Goal: Information Seeking & Learning: Compare options

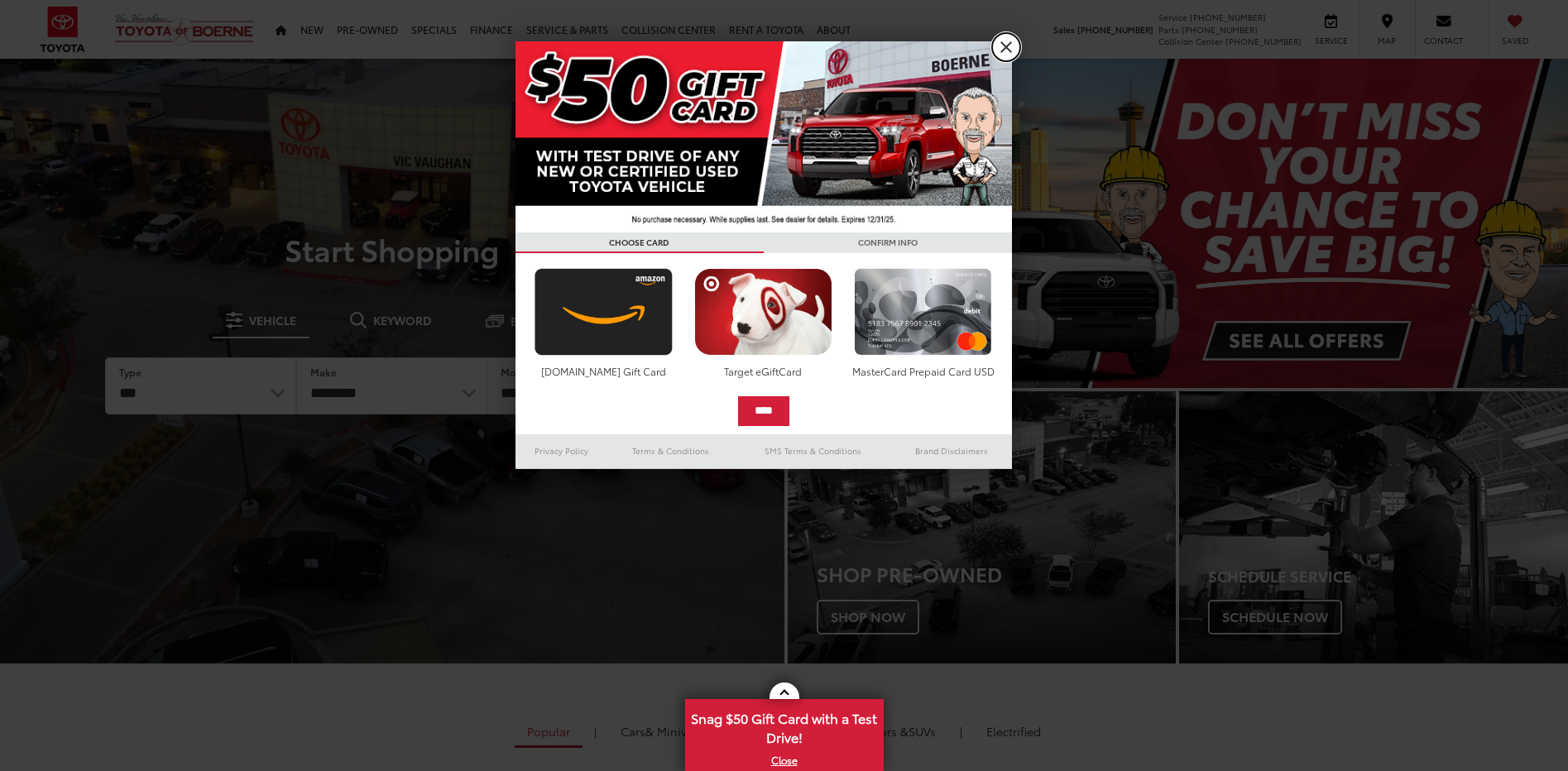
click at [1001, 41] on link "X" at bounding box center [1006, 47] width 28 height 28
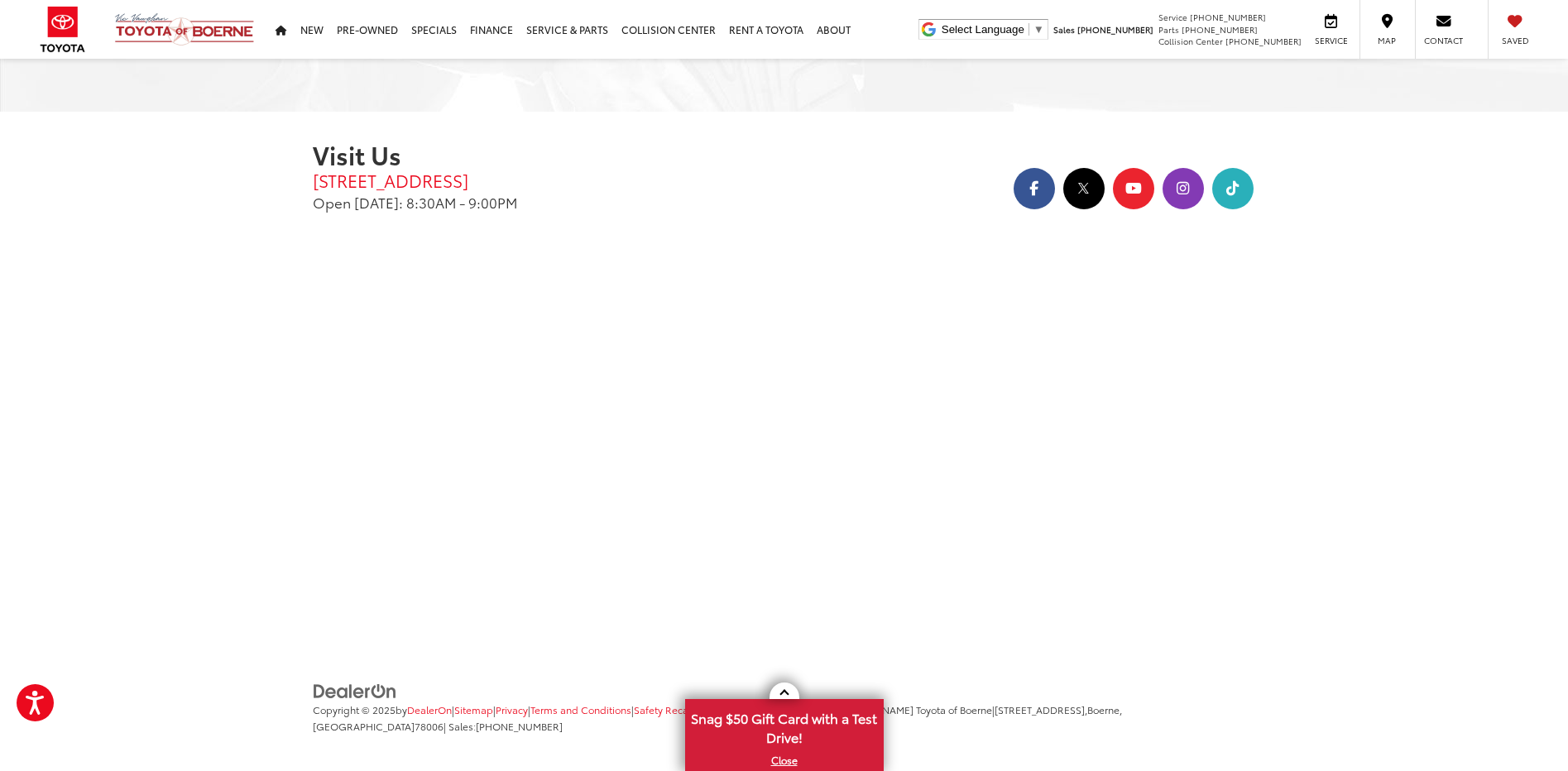
scroll to position [20, 0]
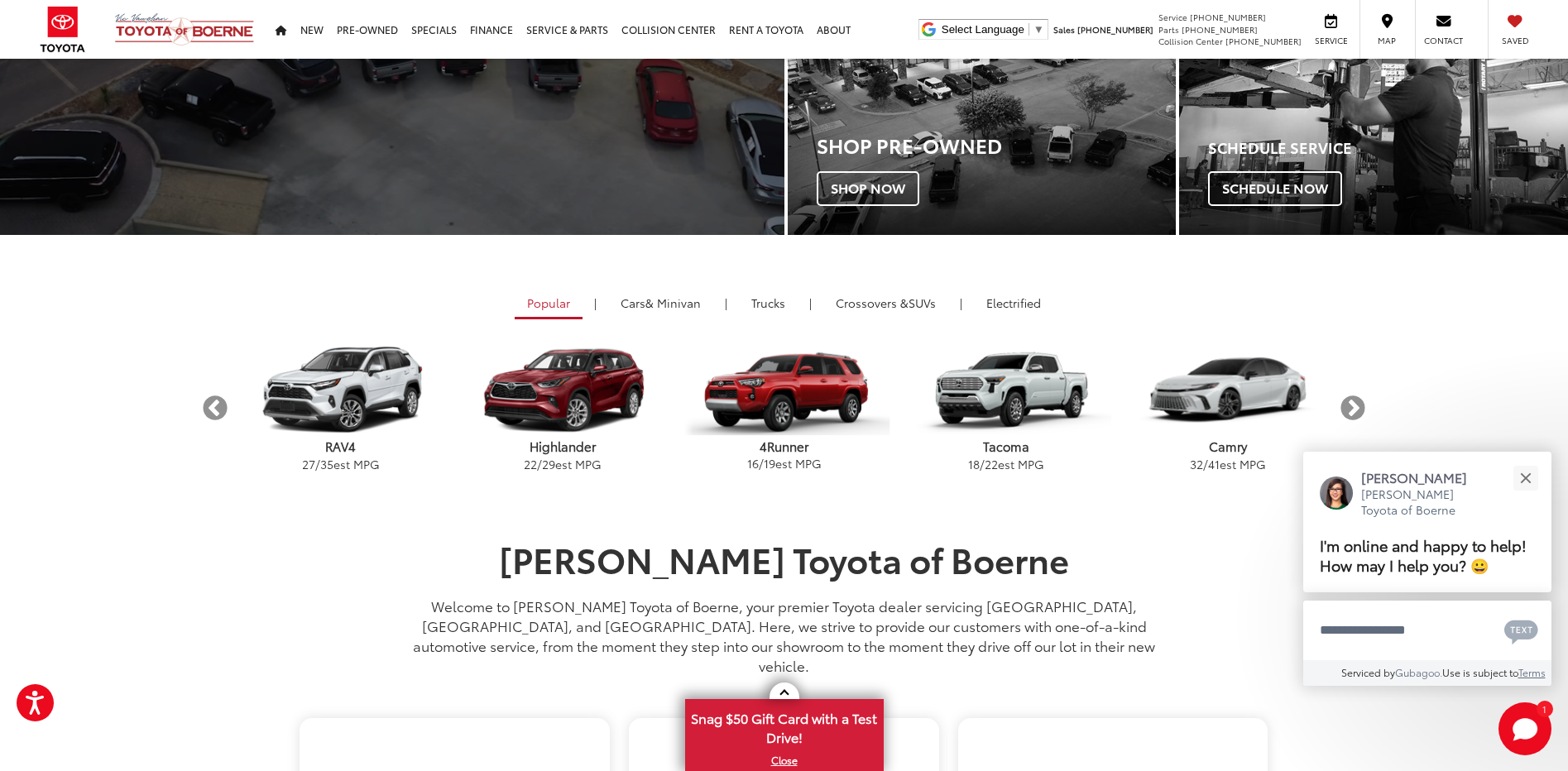
scroll to position [427, 0]
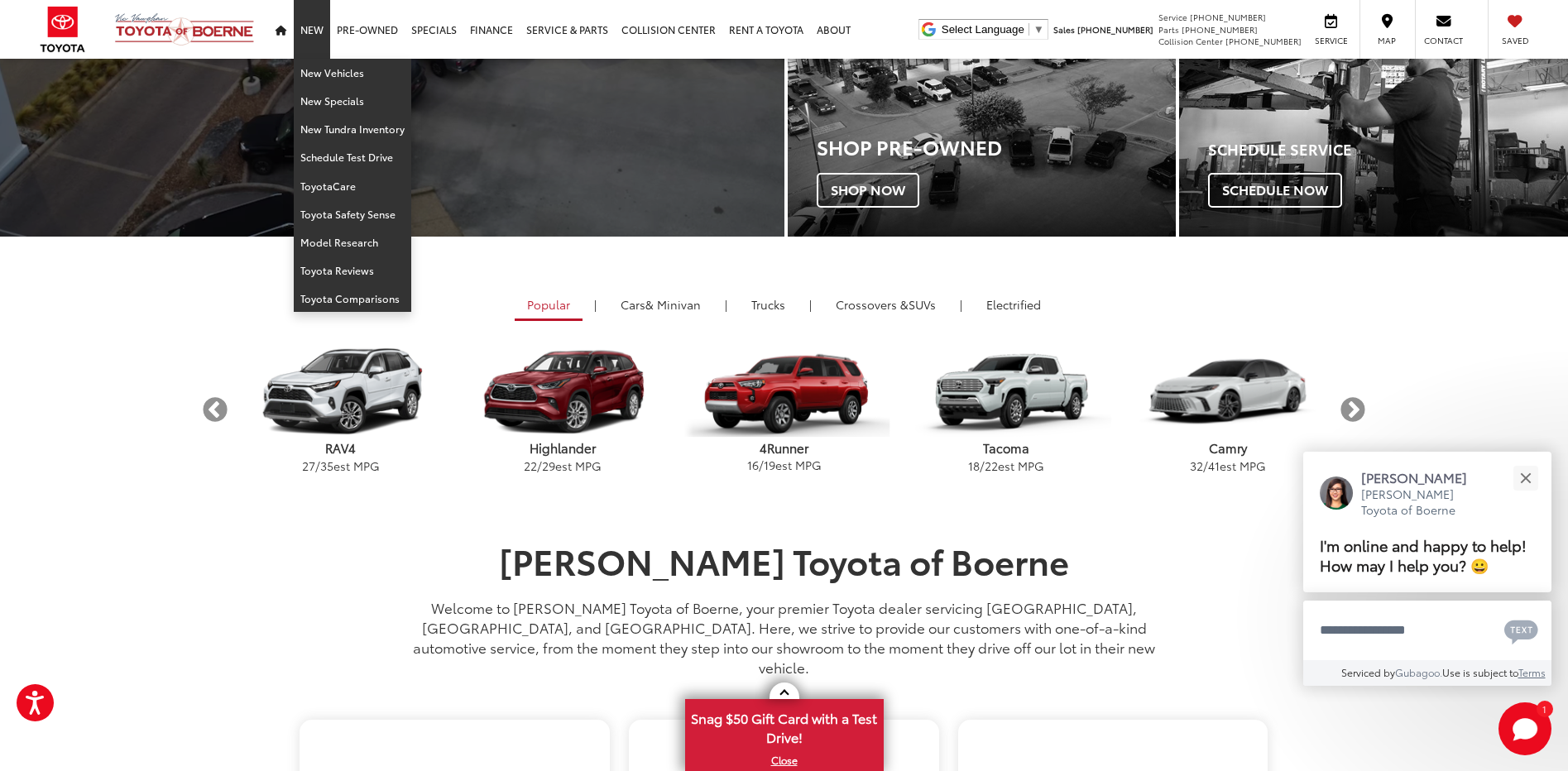
click at [307, 34] on link "New" at bounding box center [312, 29] width 36 height 59
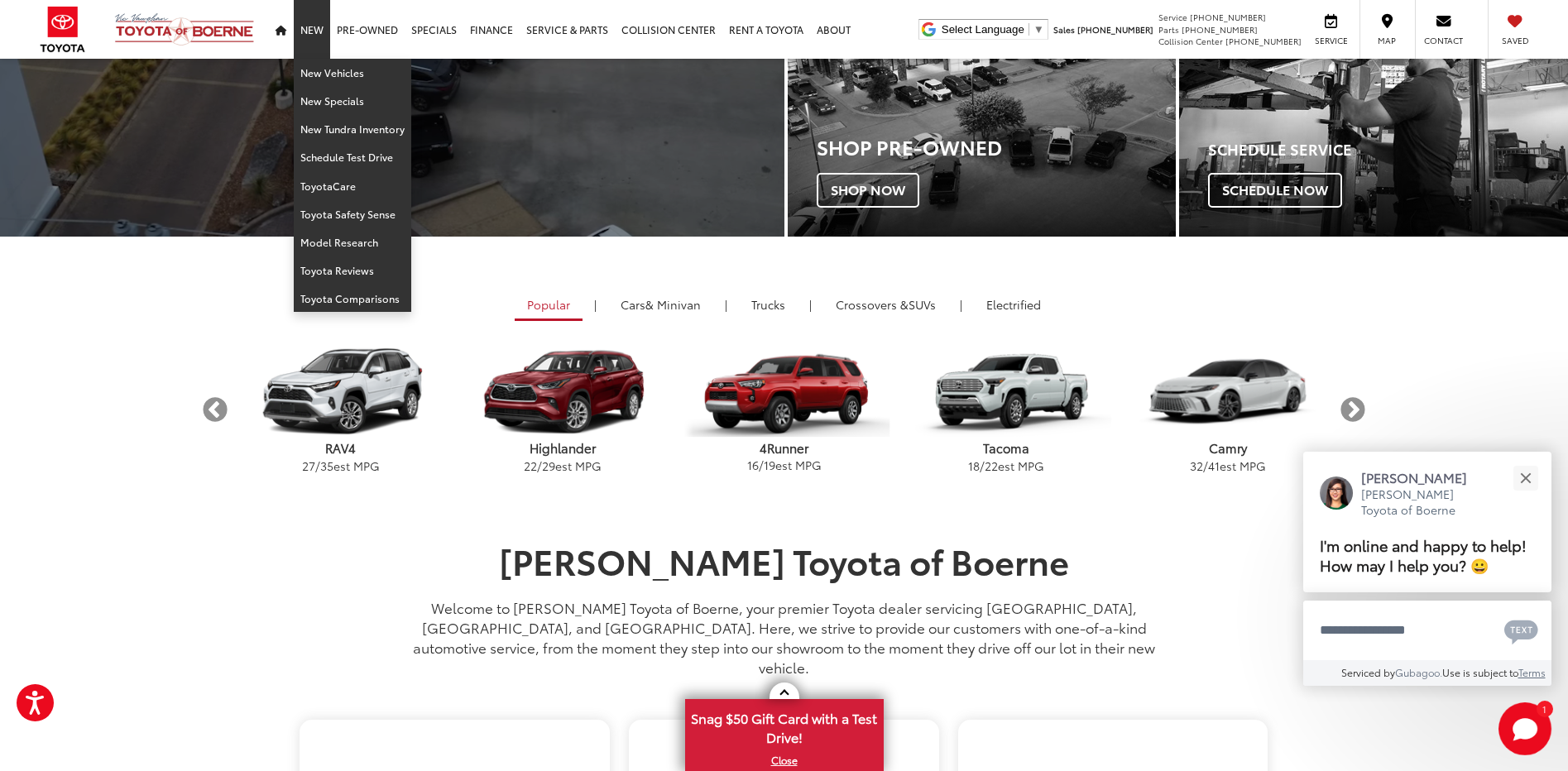
click at [309, 31] on link "New" at bounding box center [312, 29] width 36 height 59
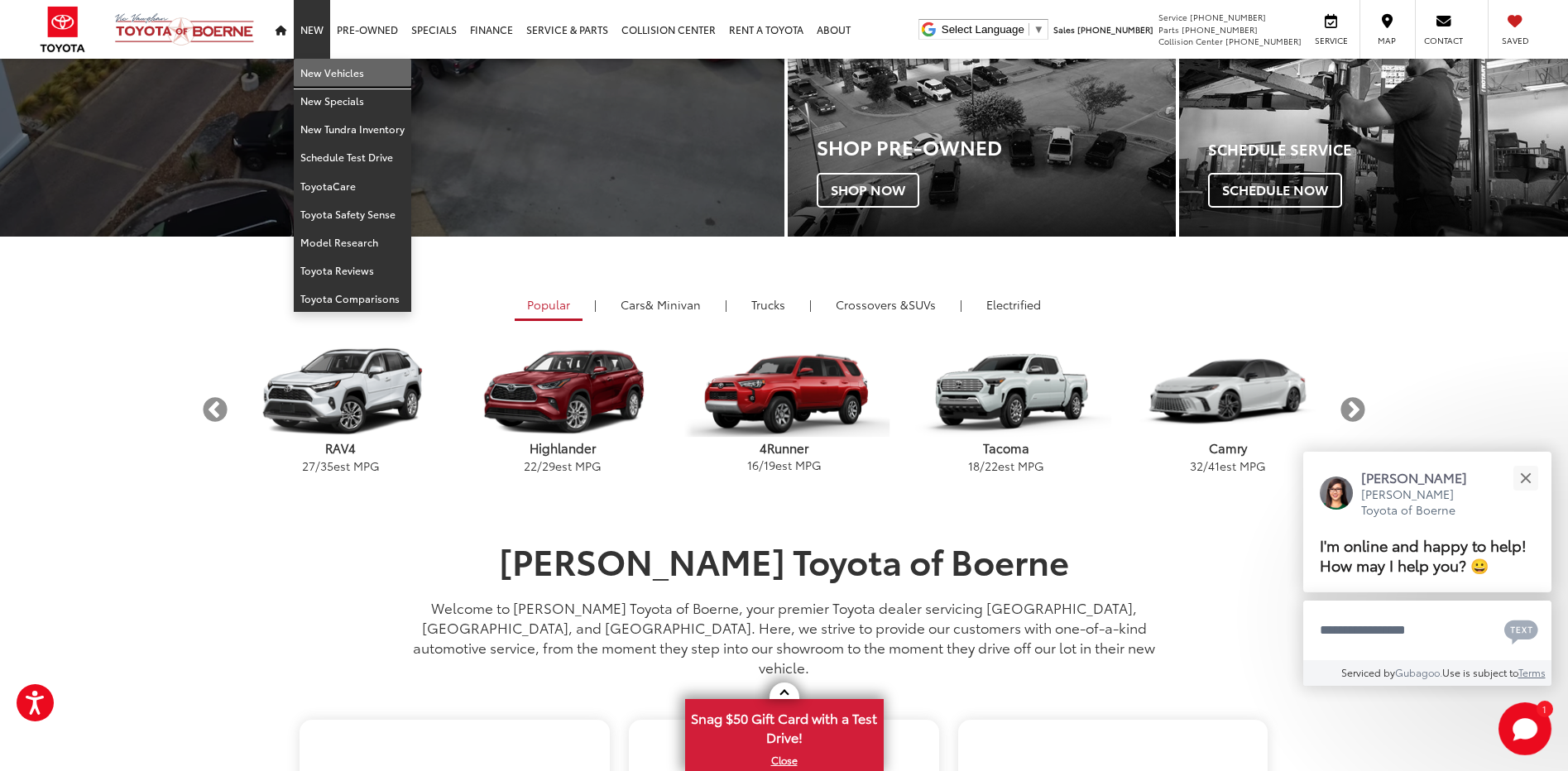
click at [310, 71] on link "New Vehicles" at bounding box center [353, 73] width 118 height 28
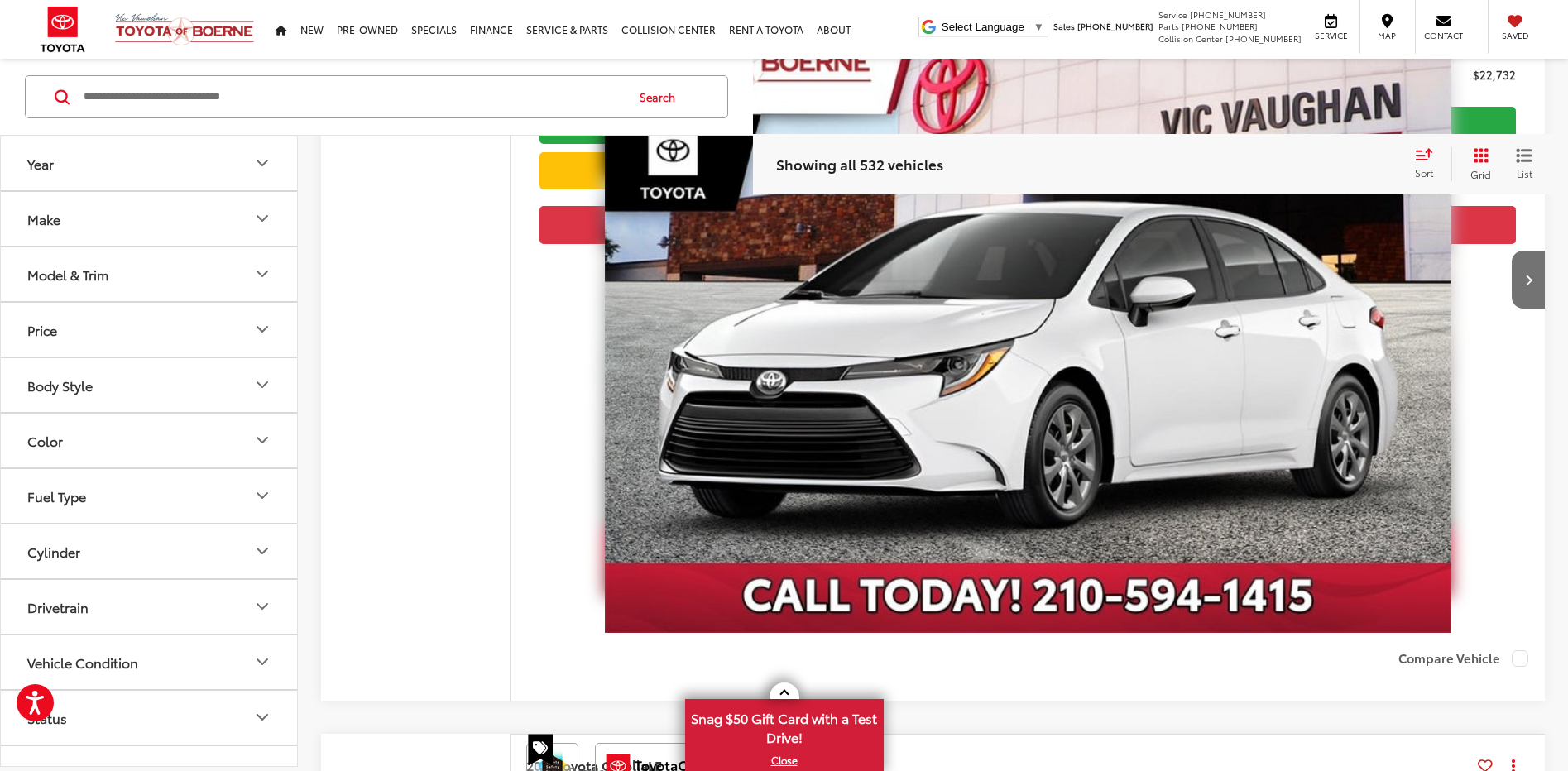
scroll to position [467, 0]
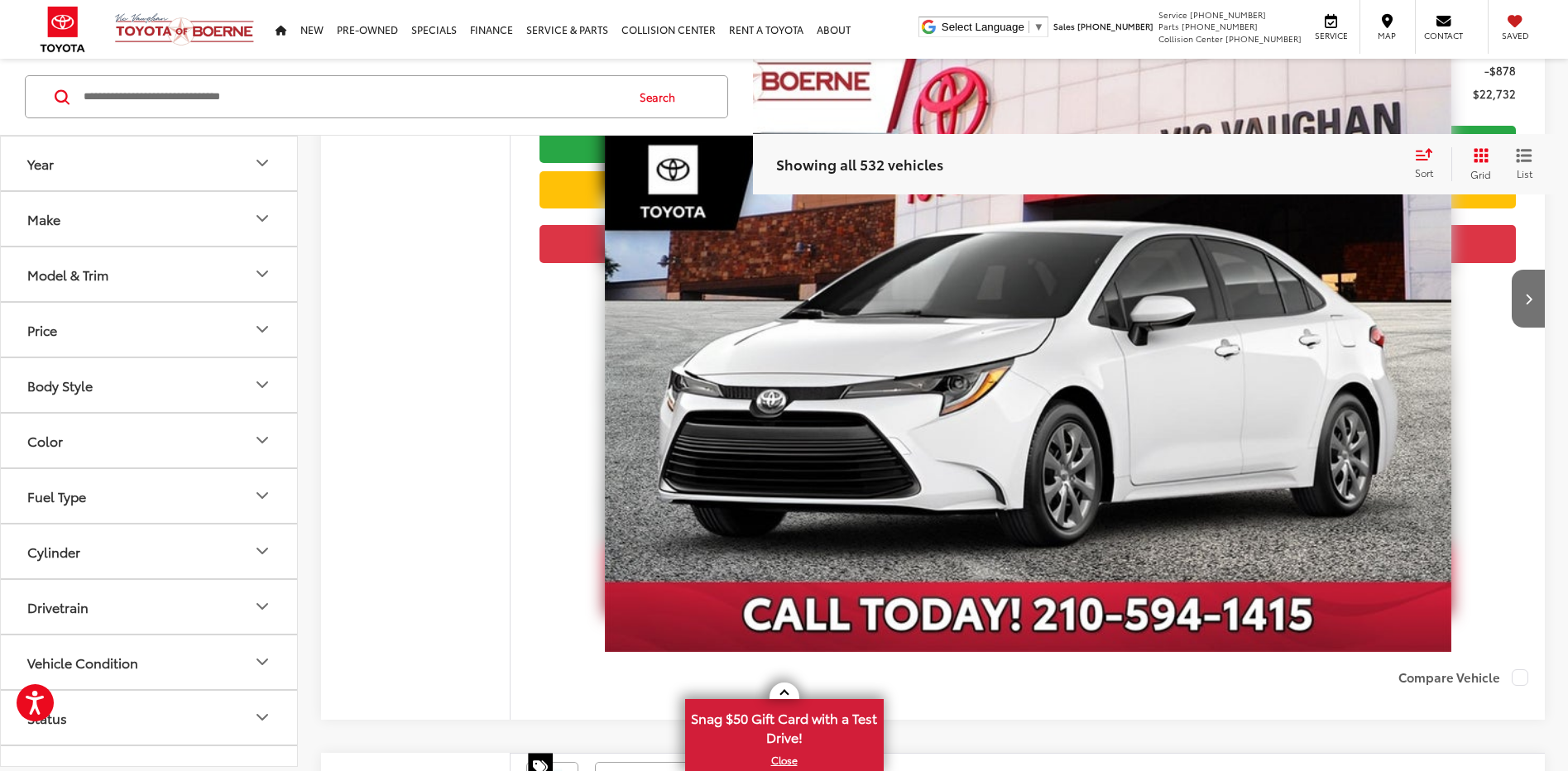
click at [1525, 289] on button "Next image" at bounding box center [1527, 299] width 33 height 58
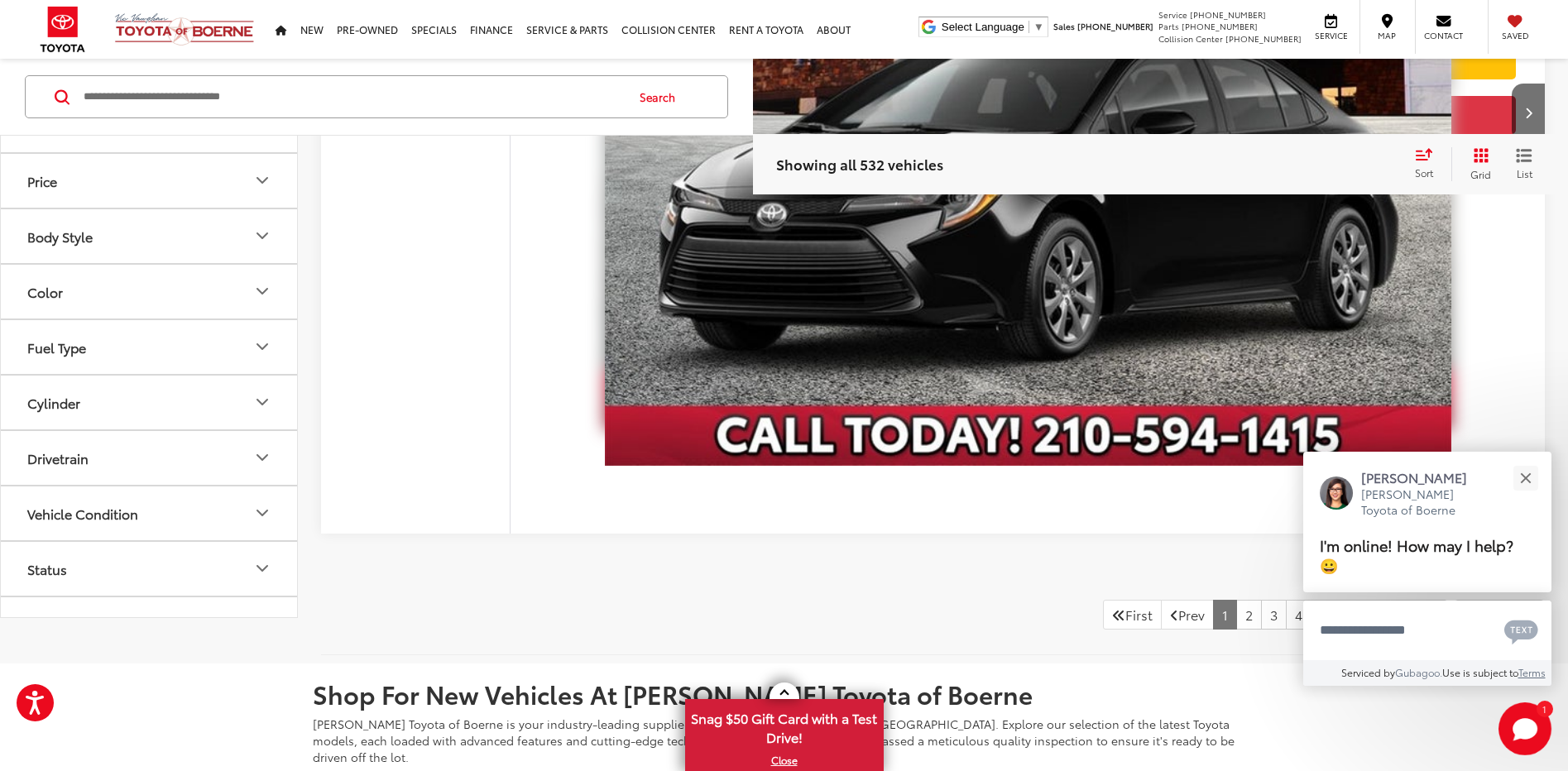
scroll to position [9967, 0]
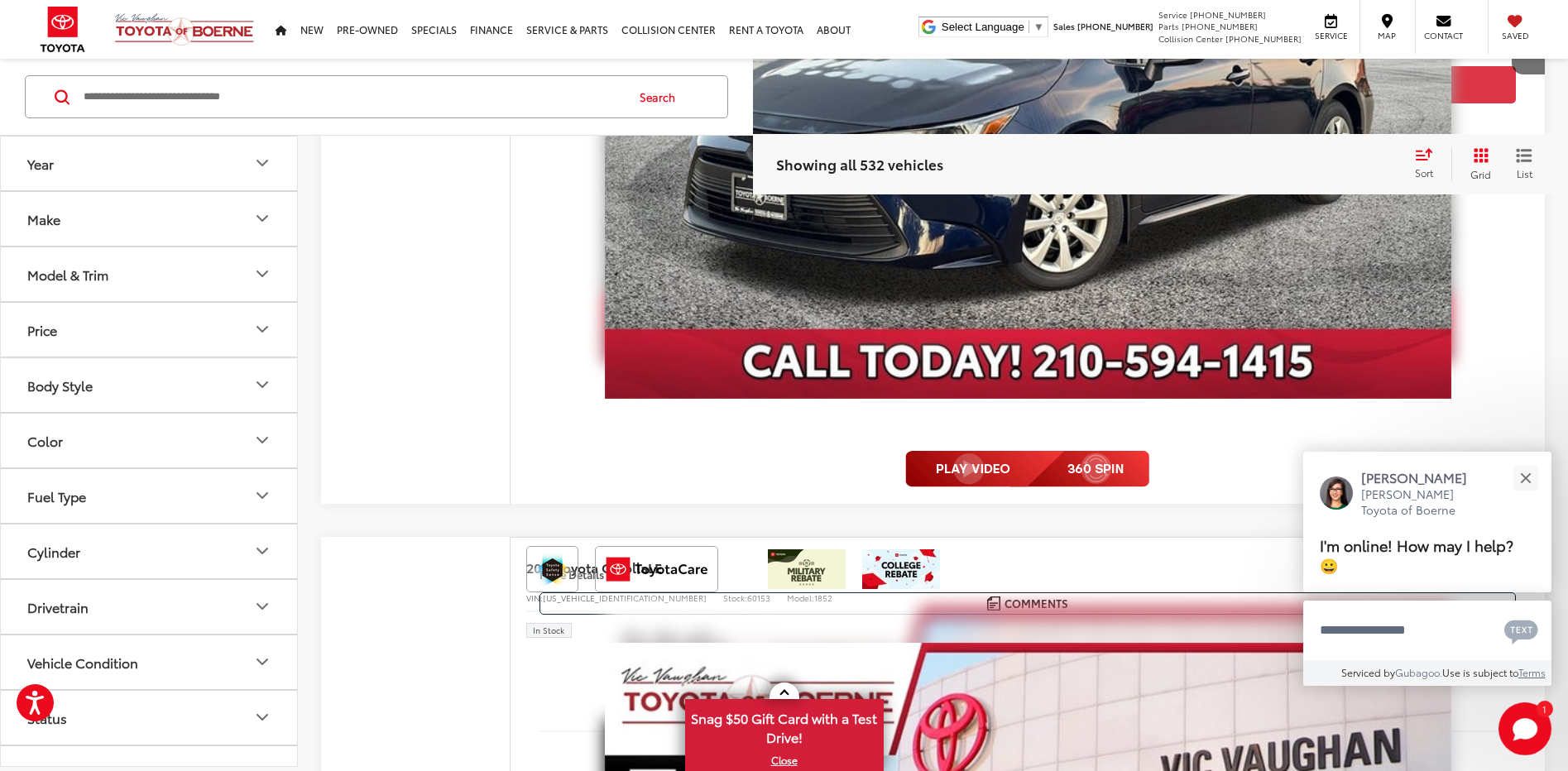
click at [247, 219] on button "Make" at bounding box center [149, 219] width 298 height 54
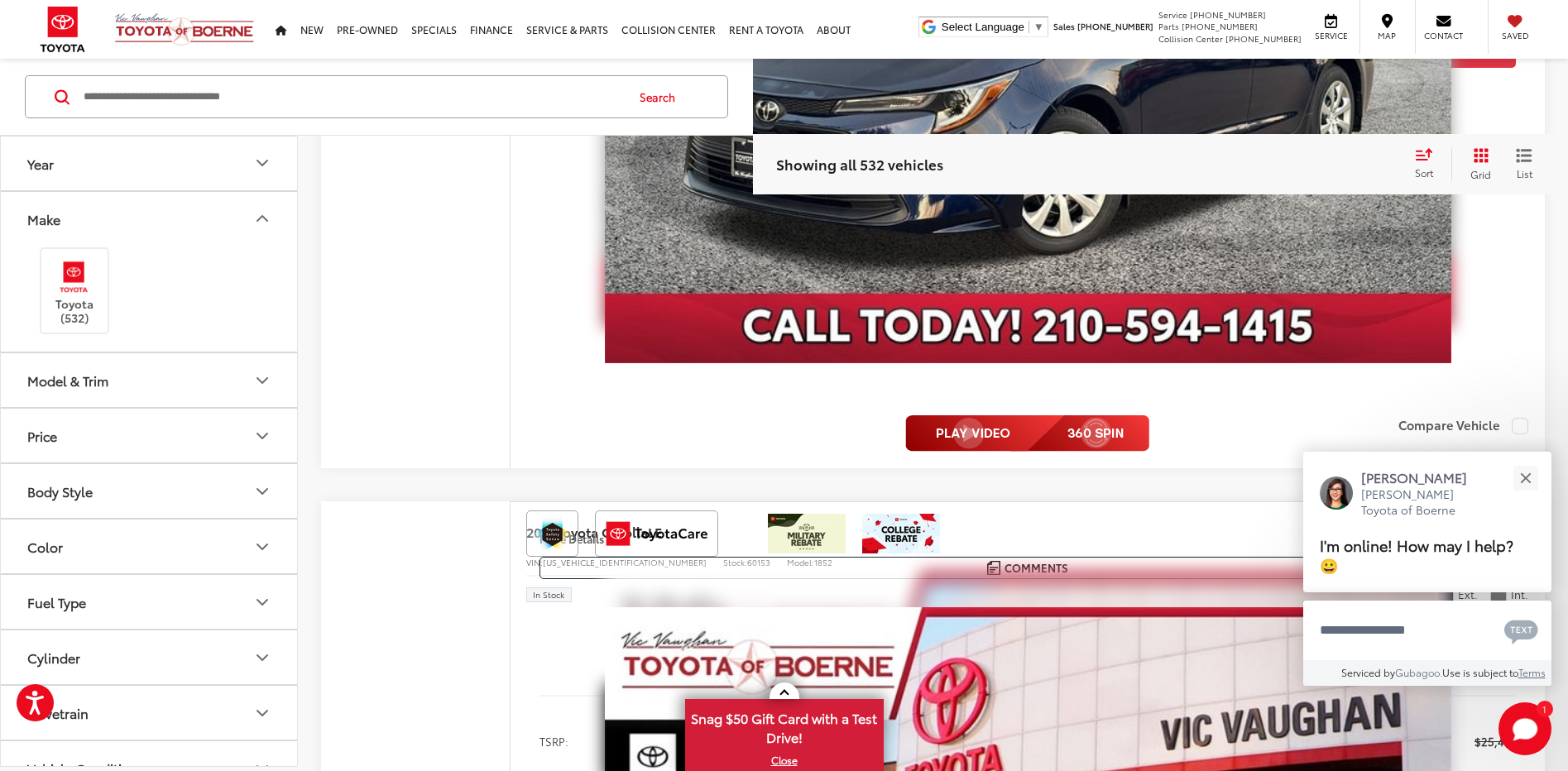
click at [257, 218] on icon "Make" at bounding box center [261, 218] width 20 height 20
click at [257, 219] on icon "Make" at bounding box center [261, 218] width 20 height 20
click at [257, 218] on icon "Make" at bounding box center [261, 218] width 20 height 20
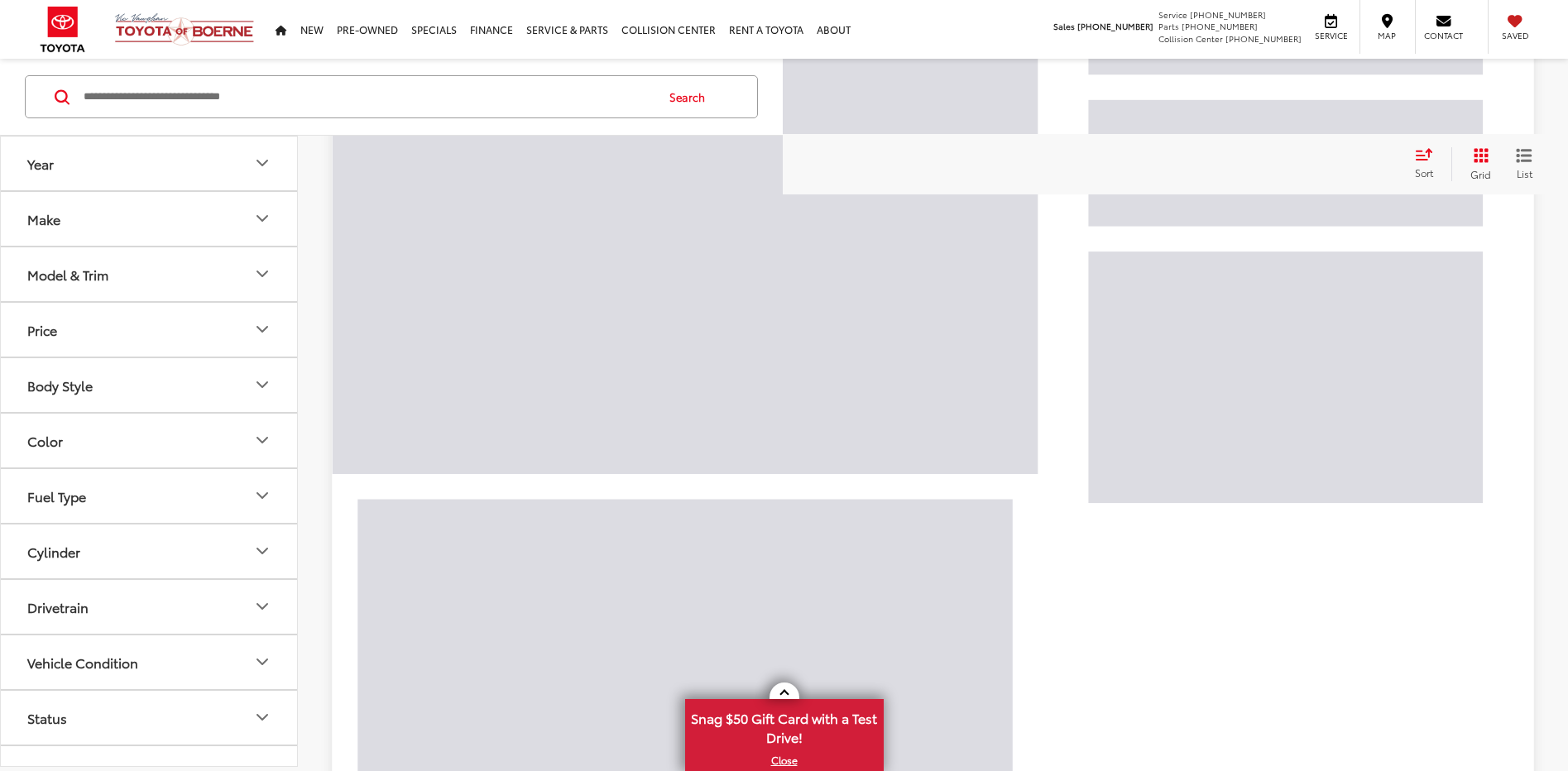
scroll to position [2370, 0]
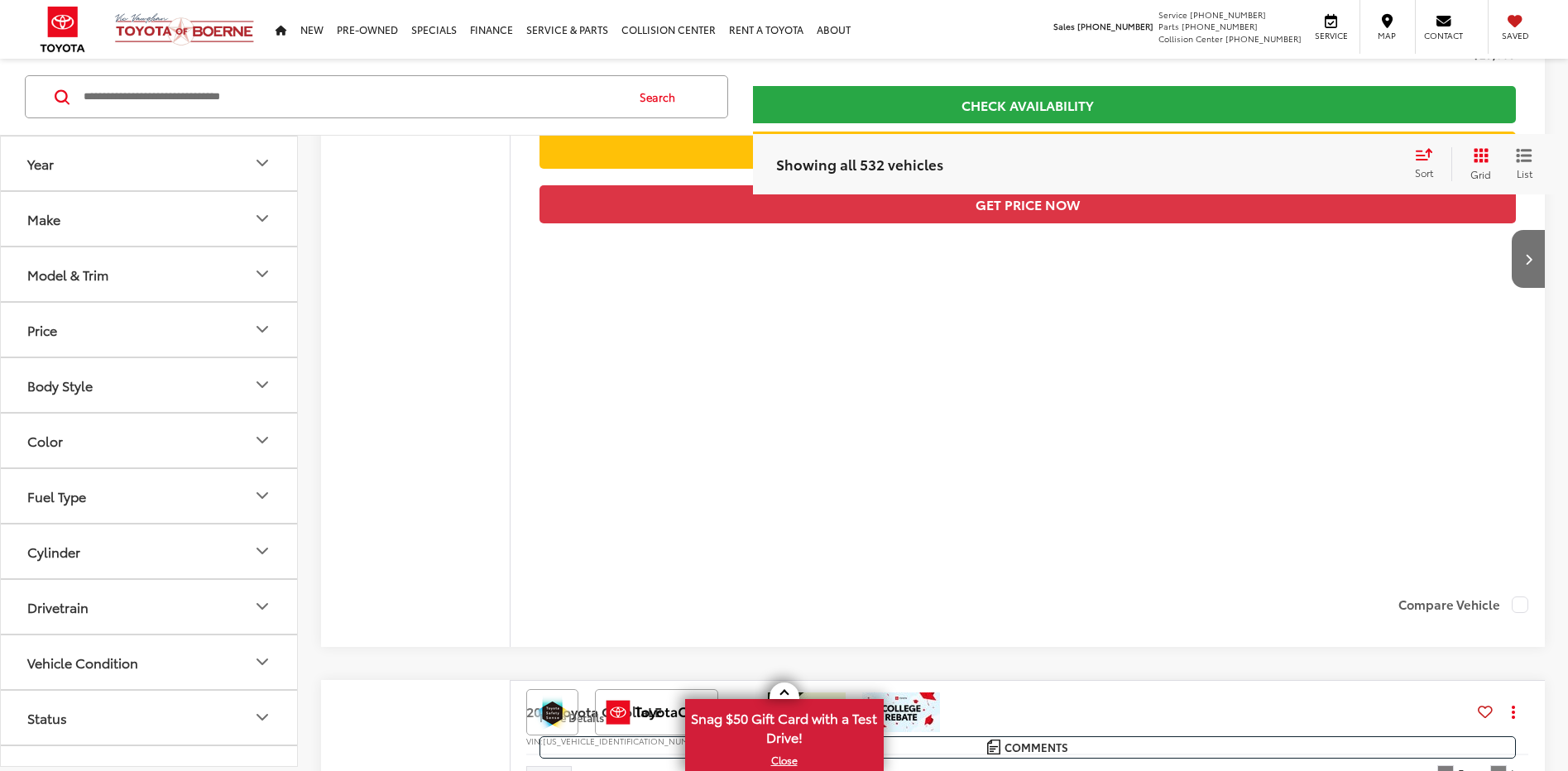
click at [262, 220] on icon "Make" at bounding box center [261, 218] width 20 height 20
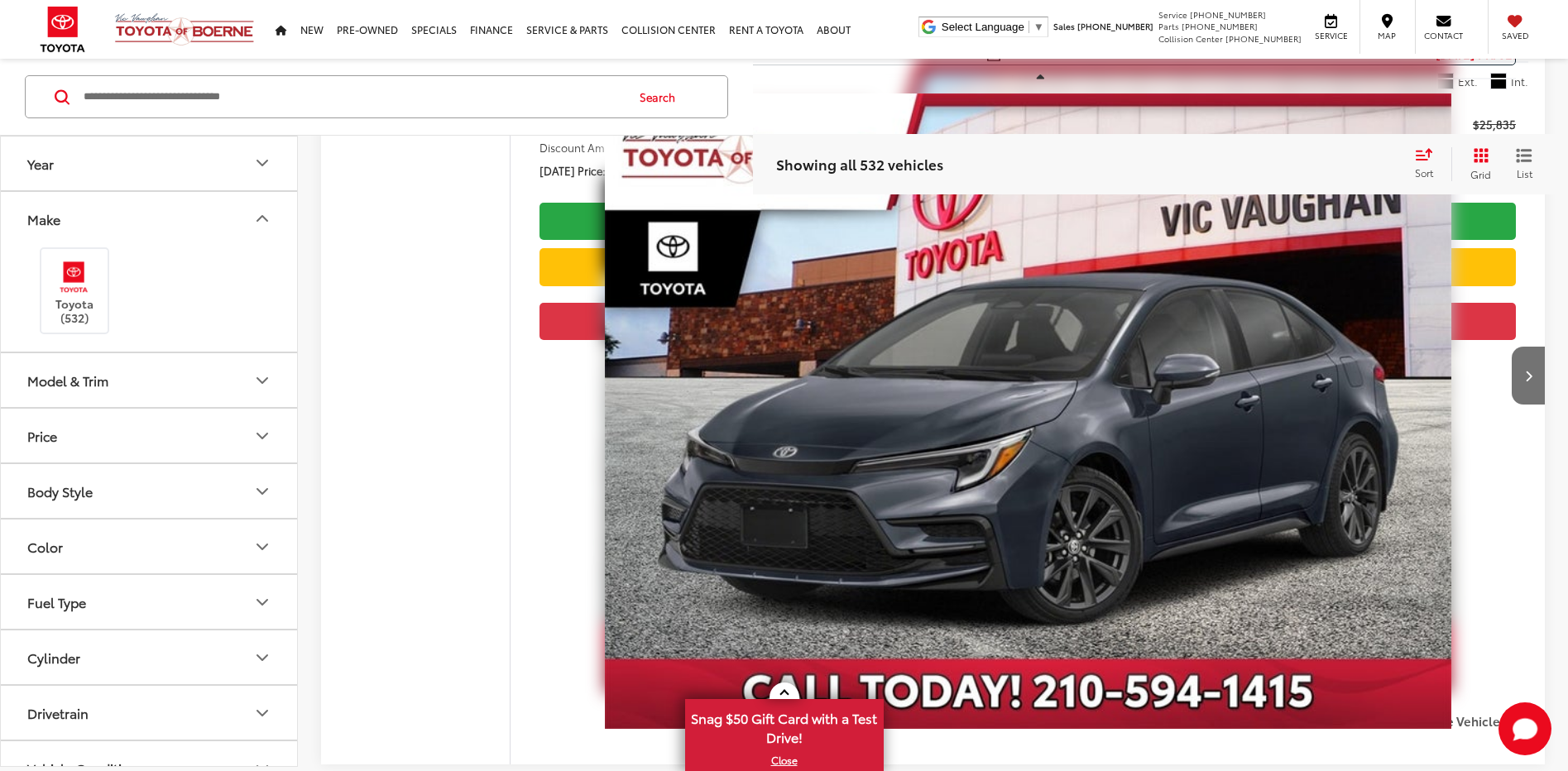
click at [262, 220] on icon "Make" at bounding box center [261, 218] width 20 height 20
click at [257, 272] on icon "Model & Trim" at bounding box center [261, 274] width 20 height 20
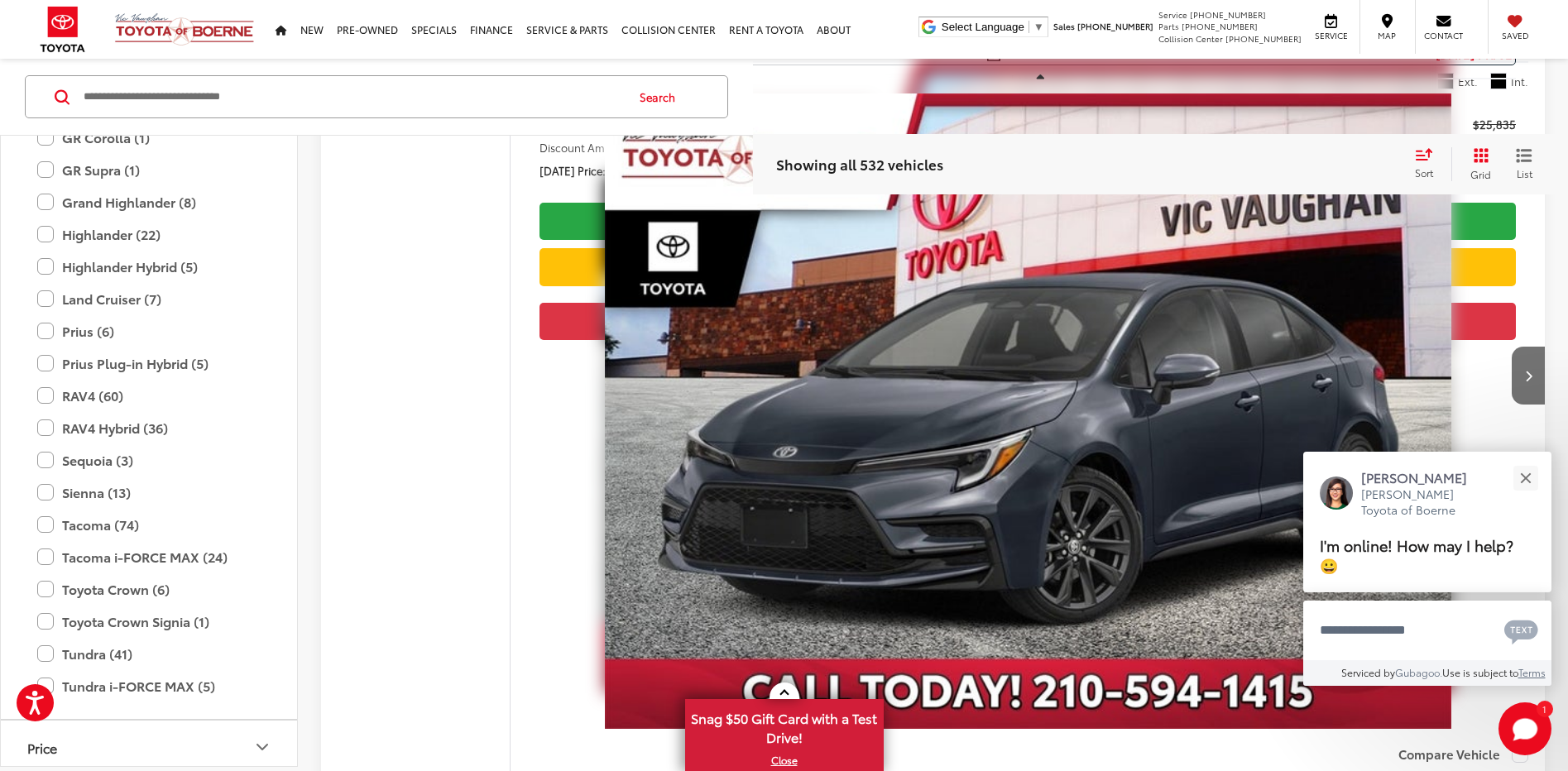
scroll to position [433, 0]
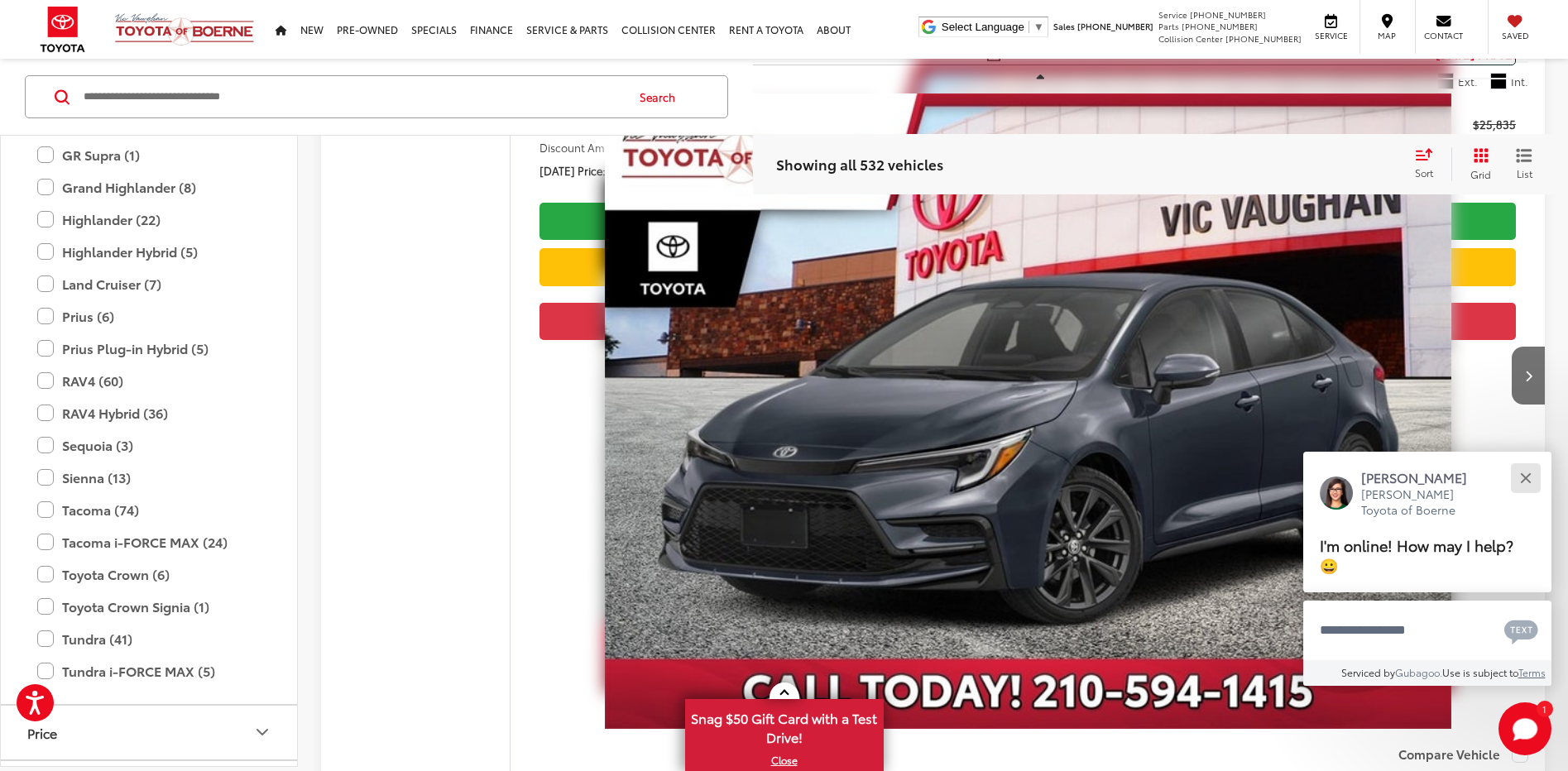
click at [1518, 477] on button "Close" at bounding box center [1525, 478] width 35 height 35
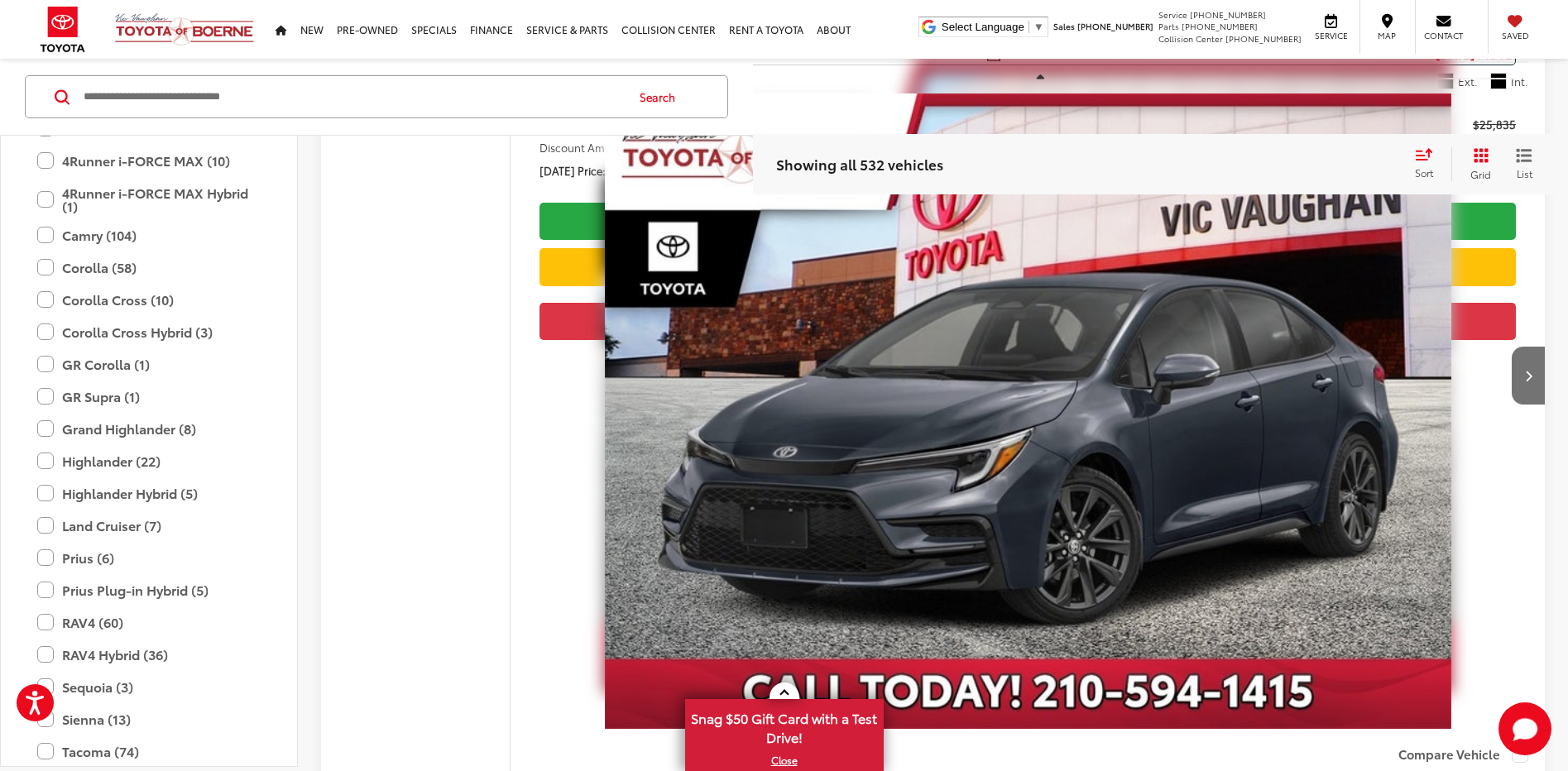
scroll to position [197, 0]
click at [48, 244] on label "Camry (104)" at bounding box center [148, 239] width 223 height 29
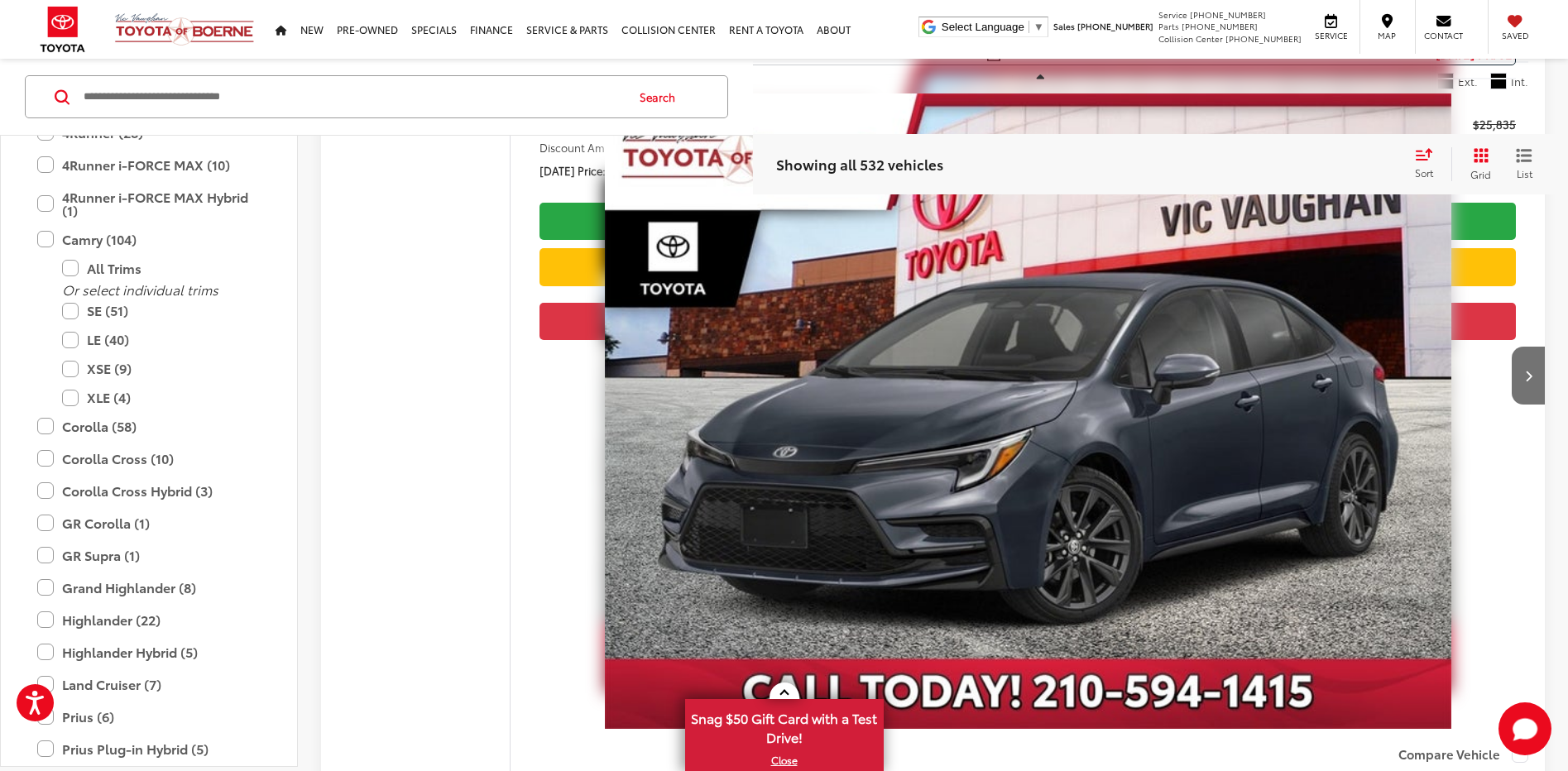
click at [93, 242] on label "Camry (104)" at bounding box center [148, 239] width 223 height 29
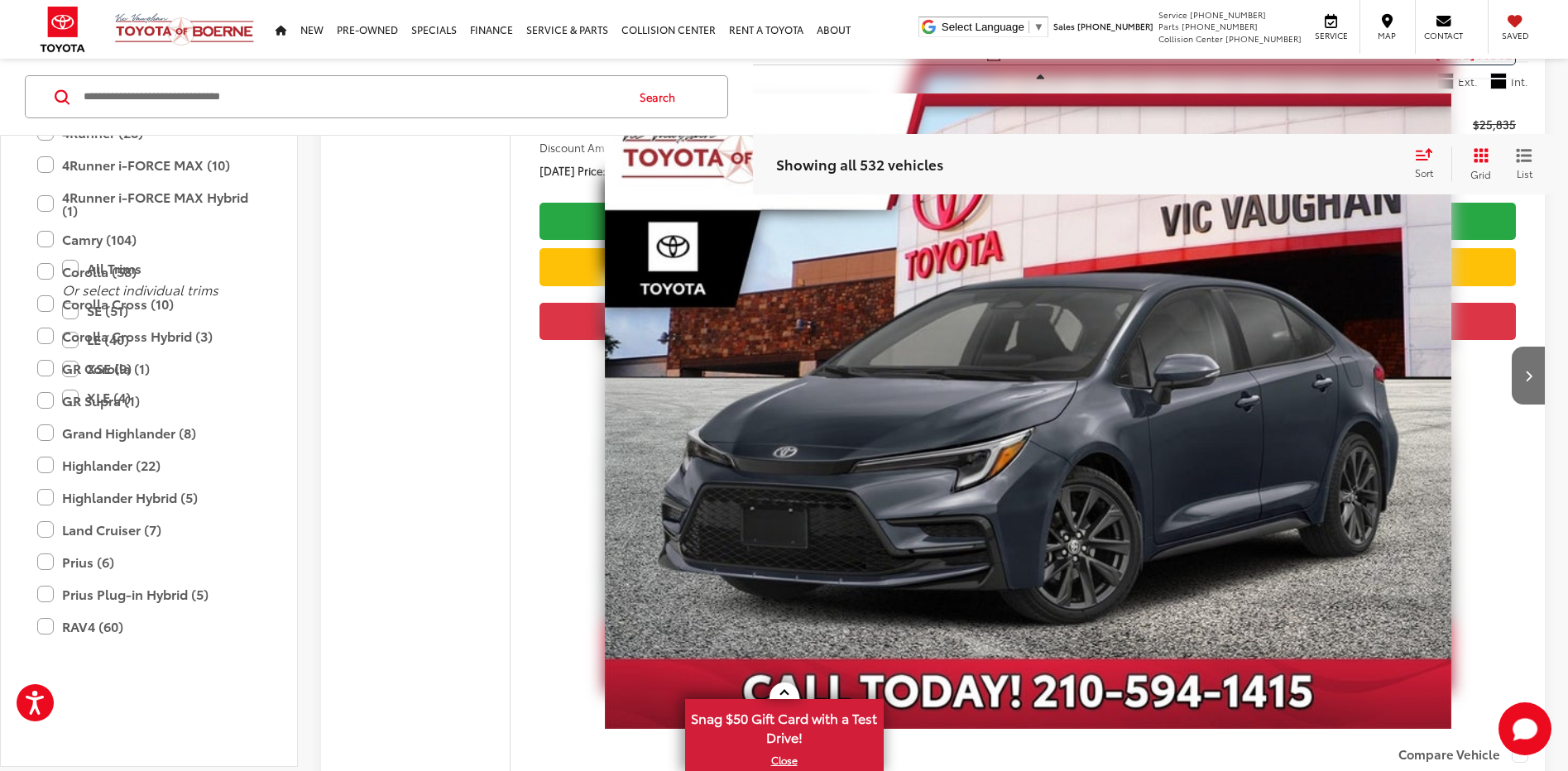
scroll to position [2599, 0]
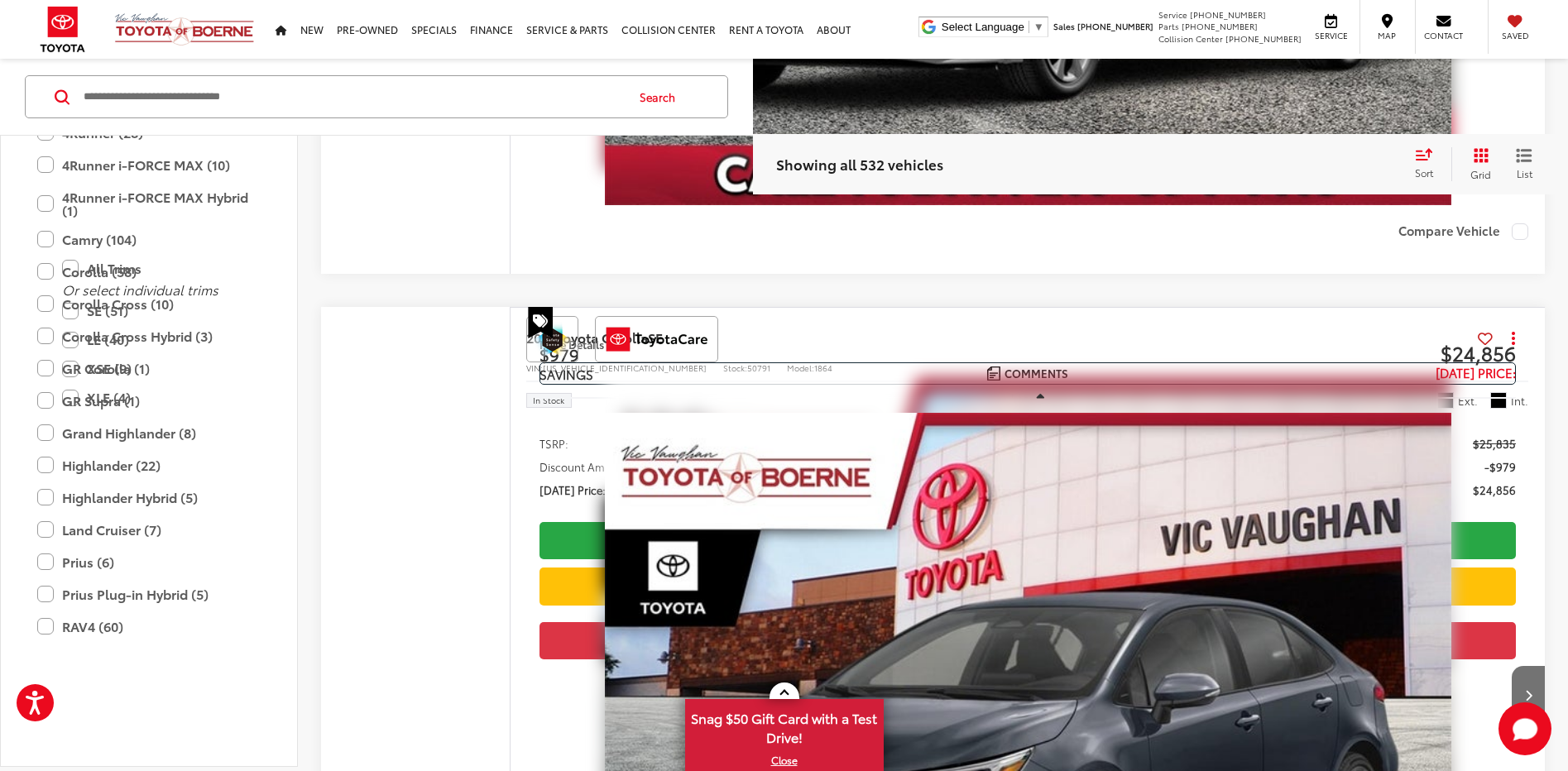
click at [93, 242] on label "Camry (104)" at bounding box center [148, 239] width 223 height 29
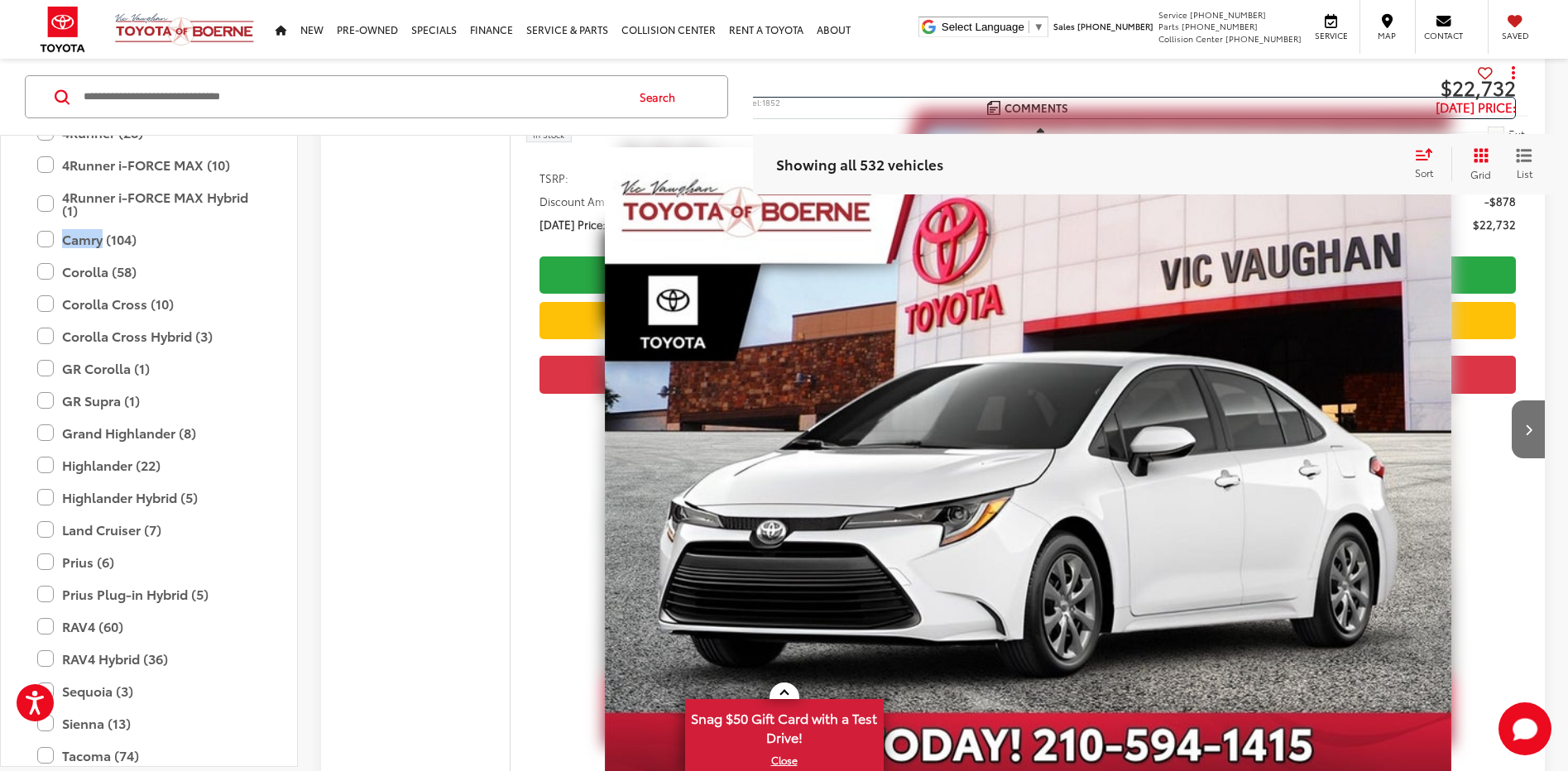
click at [91, 245] on label "Camry (104)" at bounding box center [148, 239] width 223 height 29
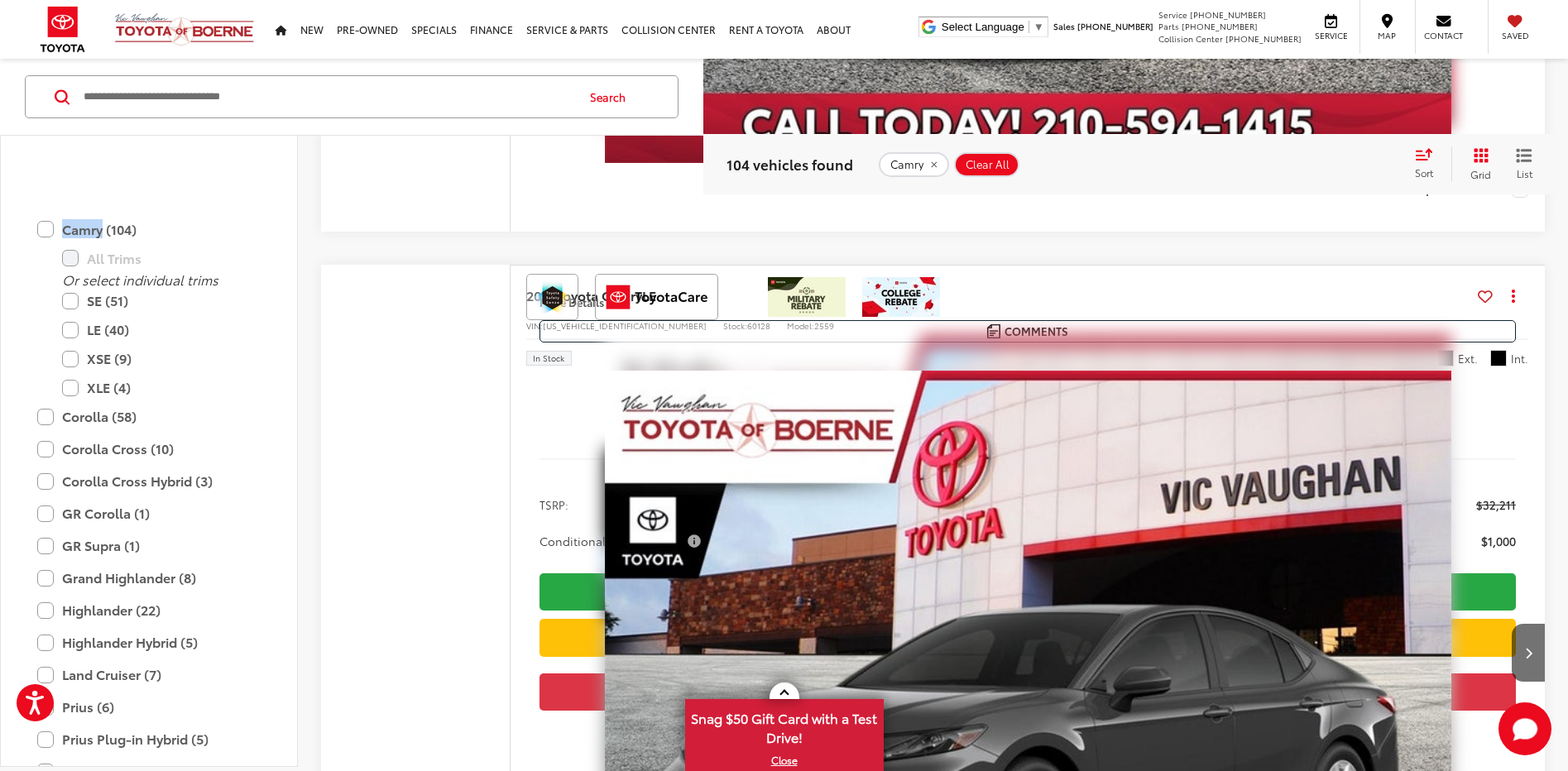
scroll to position [8944, 0]
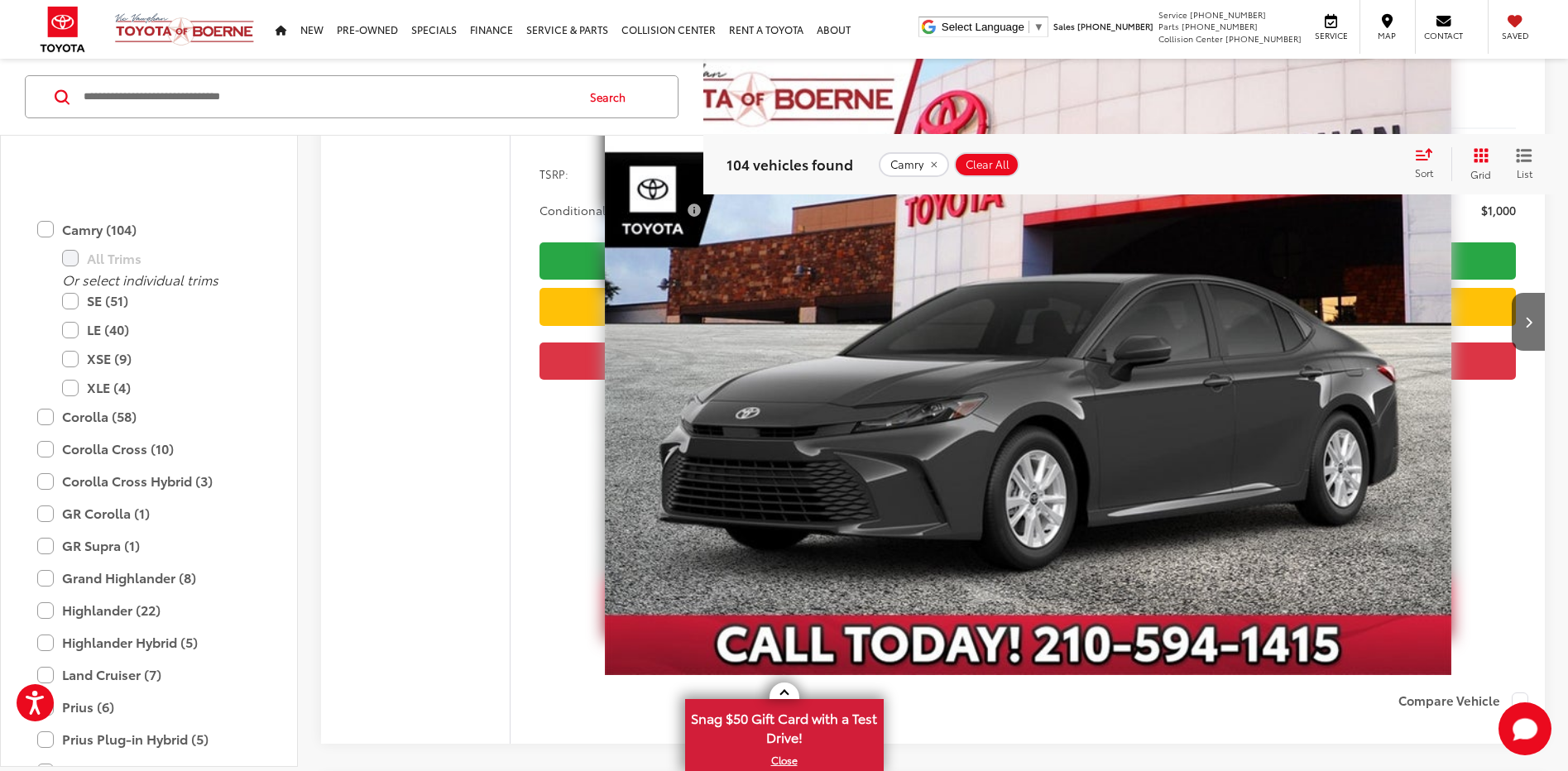
click at [1334, 680] on div "Compare Vehicle" at bounding box center [1028, 711] width 1034 height 63
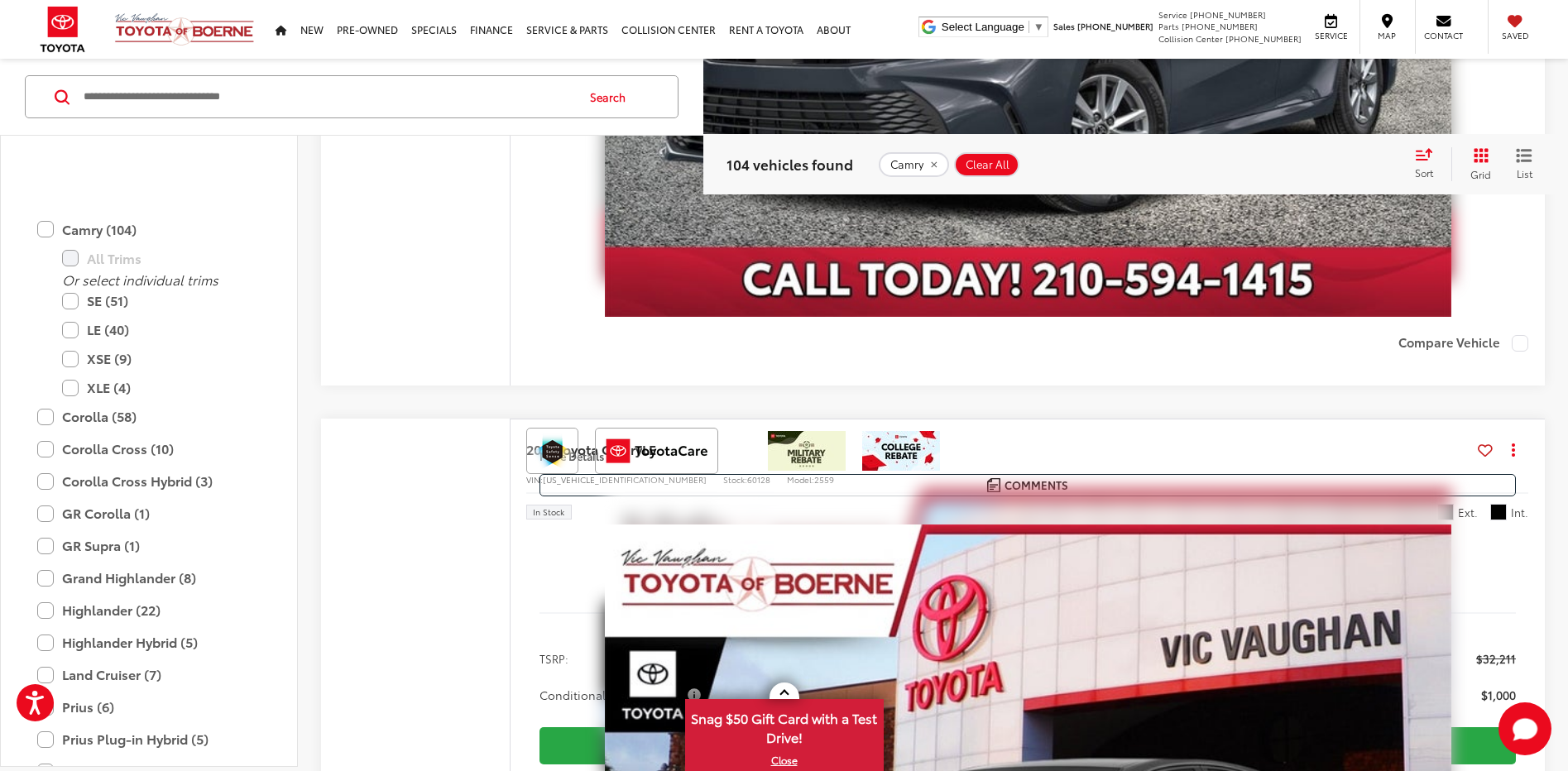
scroll to position [8441, 0]
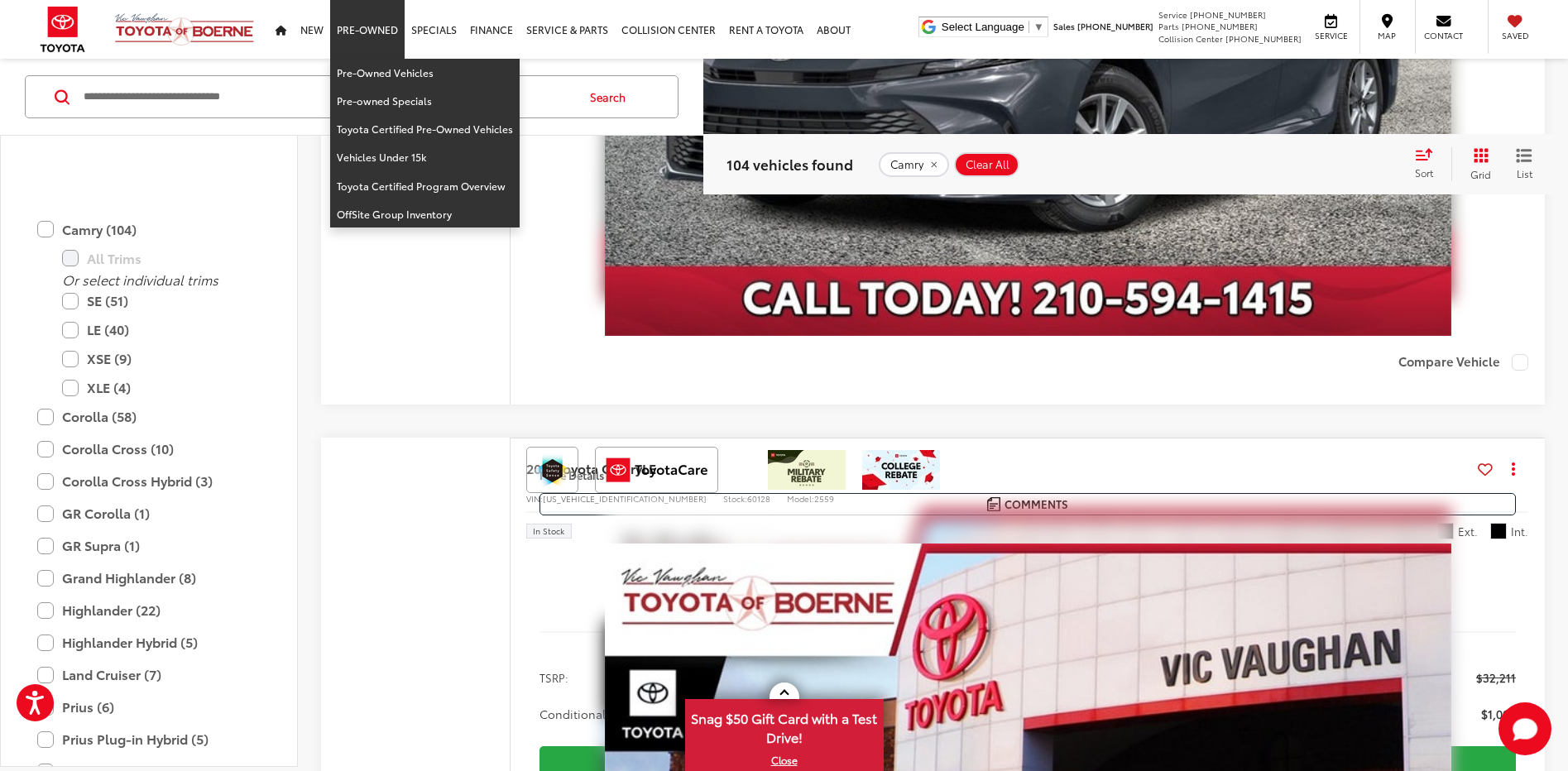
click at [369, 33] on link "Pre-Owned" at bounding box center [368, 29] width 75 height 59
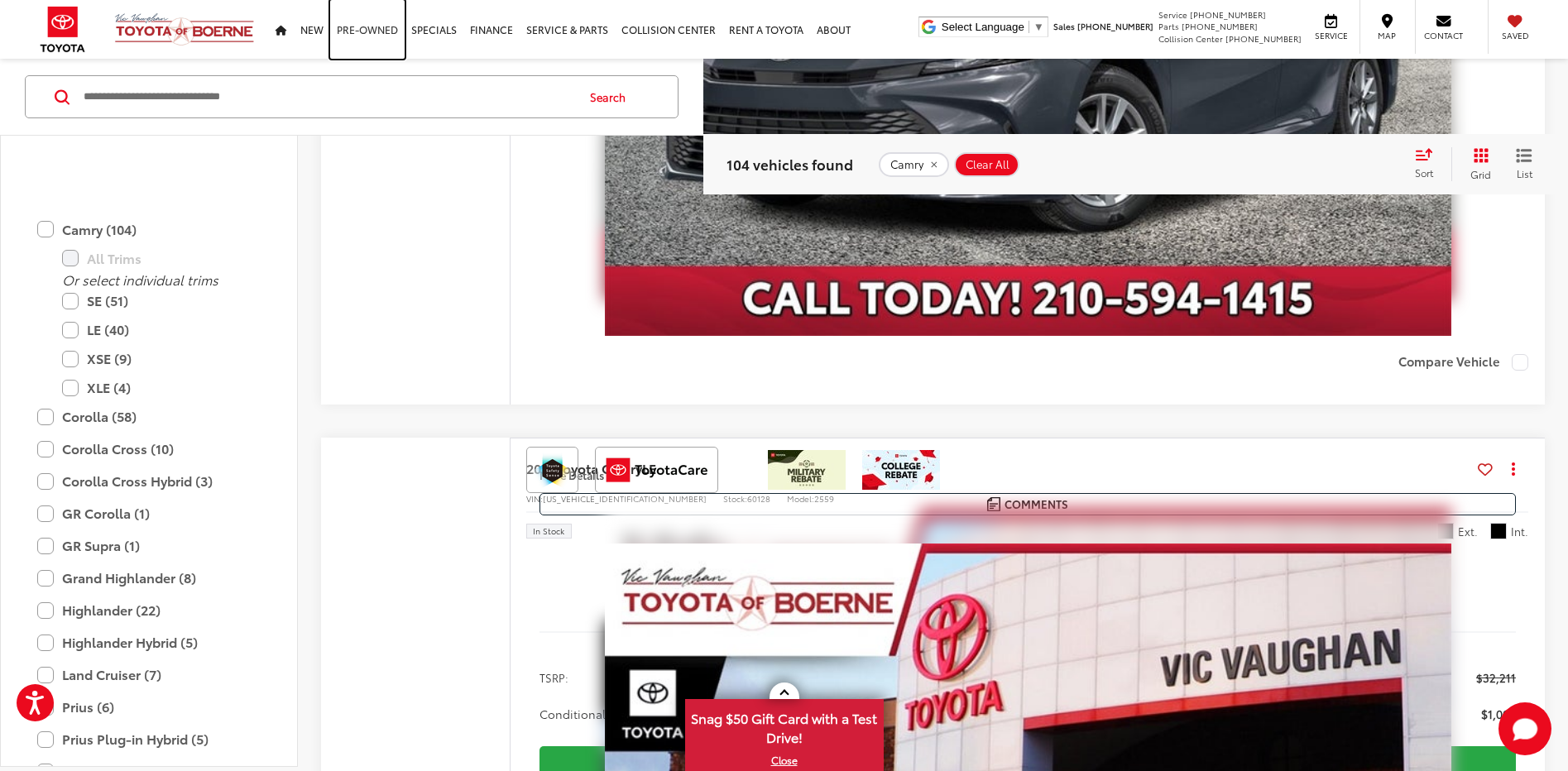
click at [371, 30] on link "Pre-Owned" at bounding box center [368, 29] width 75 height 59
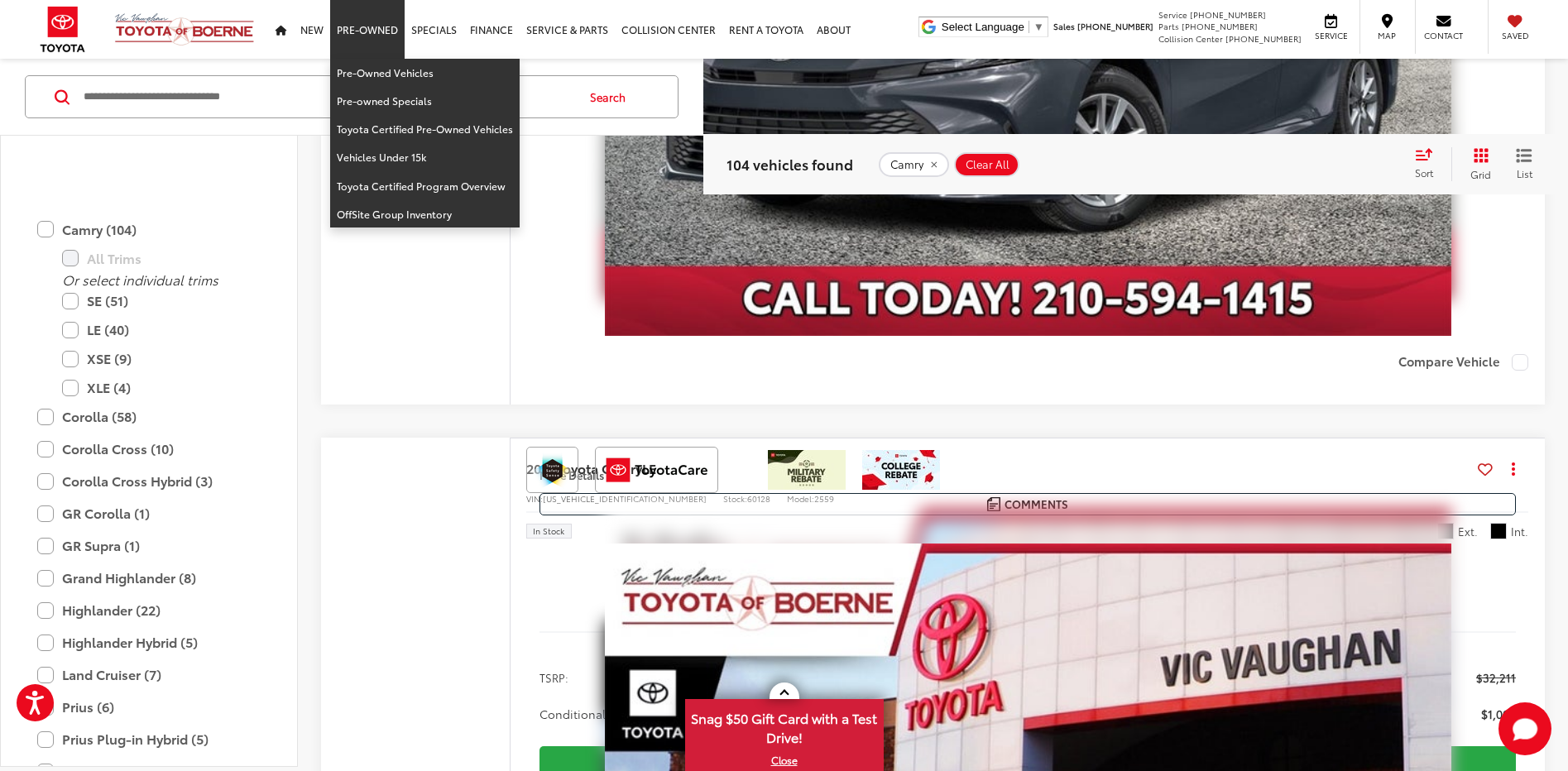
click at [371, 33] on link "Pre-Owned" at bounding box center [368, 29] width 75 height 59
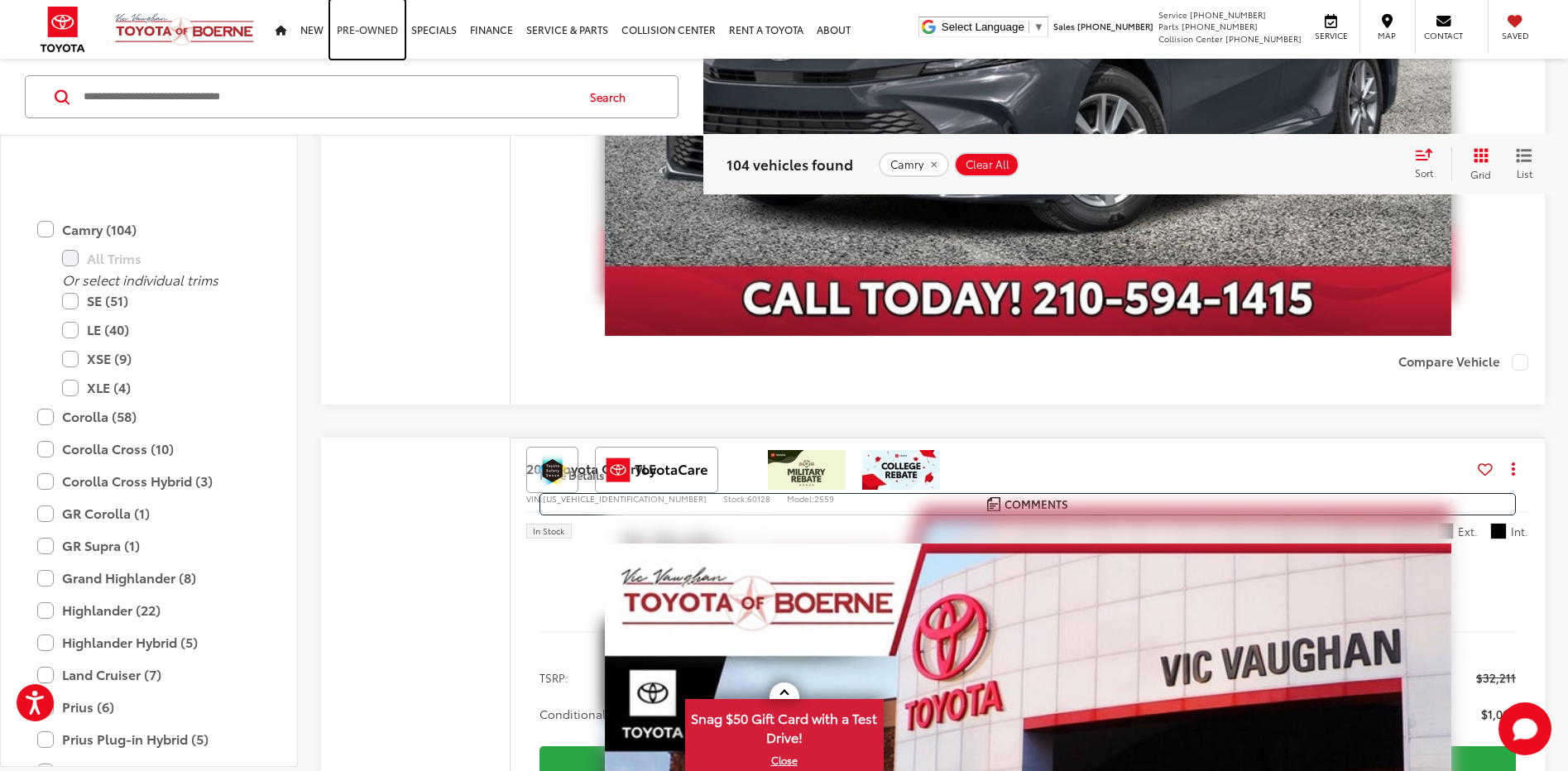
click at [373, 33] on link "Pre-Owned" at bounding box center [368, 29] width 75 height 59
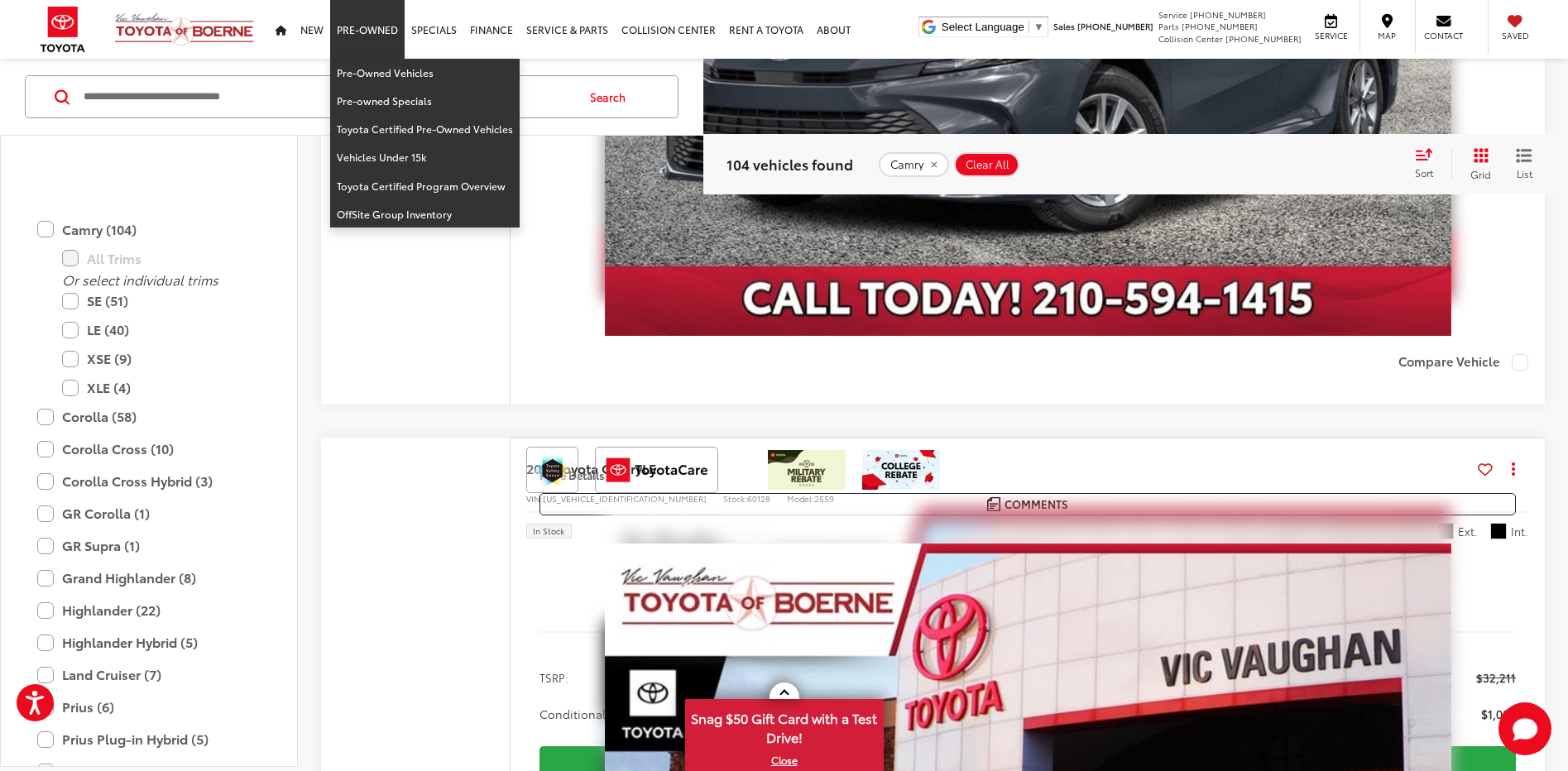
drag, startPoint x: 373, startPoint y: 33, endPoint x: 375, endPoint y: 11, distance: 22.1
click at [372, 14] on link "Pre-Owned" at bounding box center [368, 29] width 75 height 59
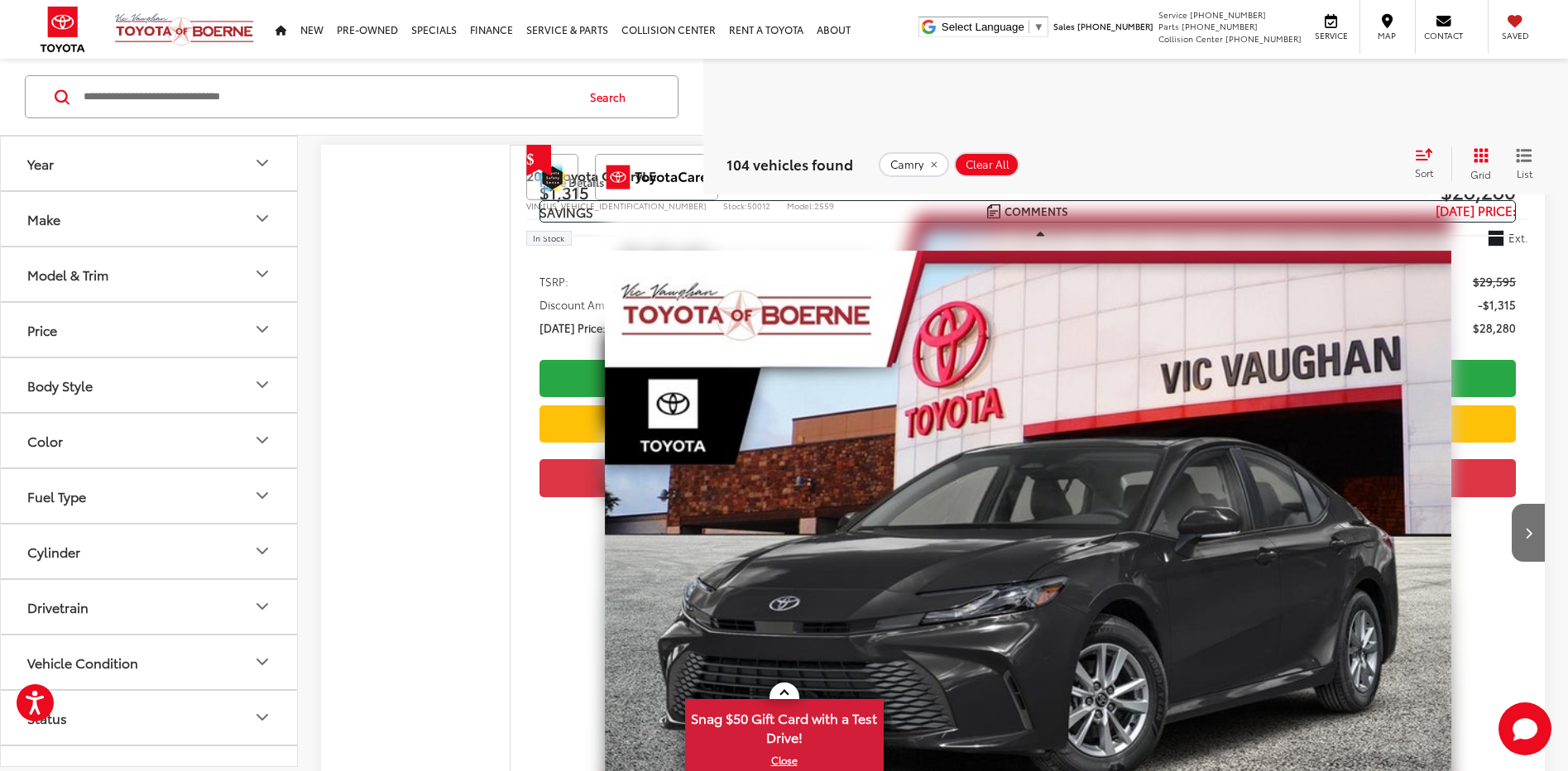
scroll to position [231, 0]
click at [1532, 527] on icon "Next image" at bounding box center [1529, 533] width 7 height 11
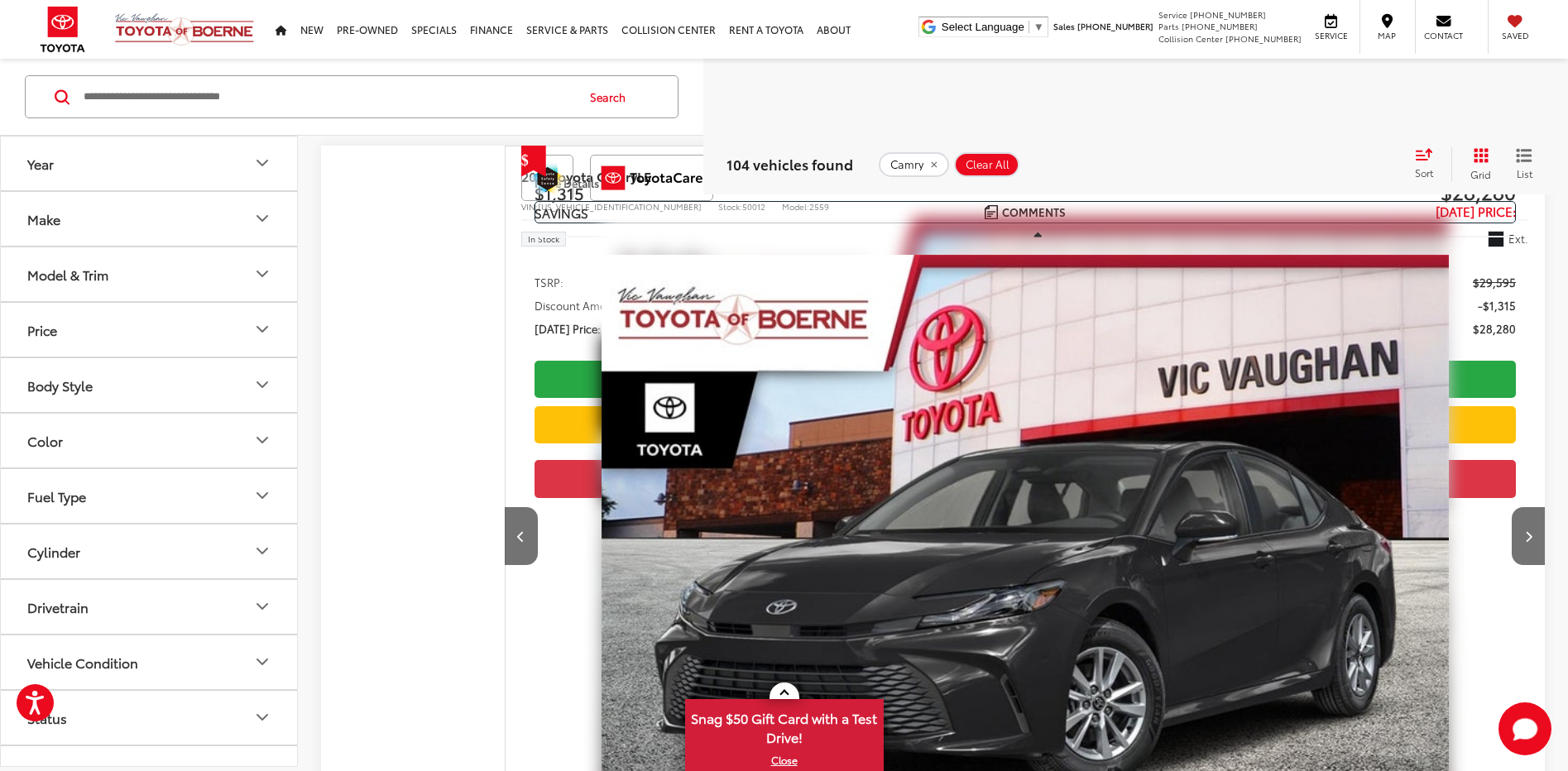
click at [1531, 553] on button "Next image" at bounding box center [1527, 536] width 33 height 58
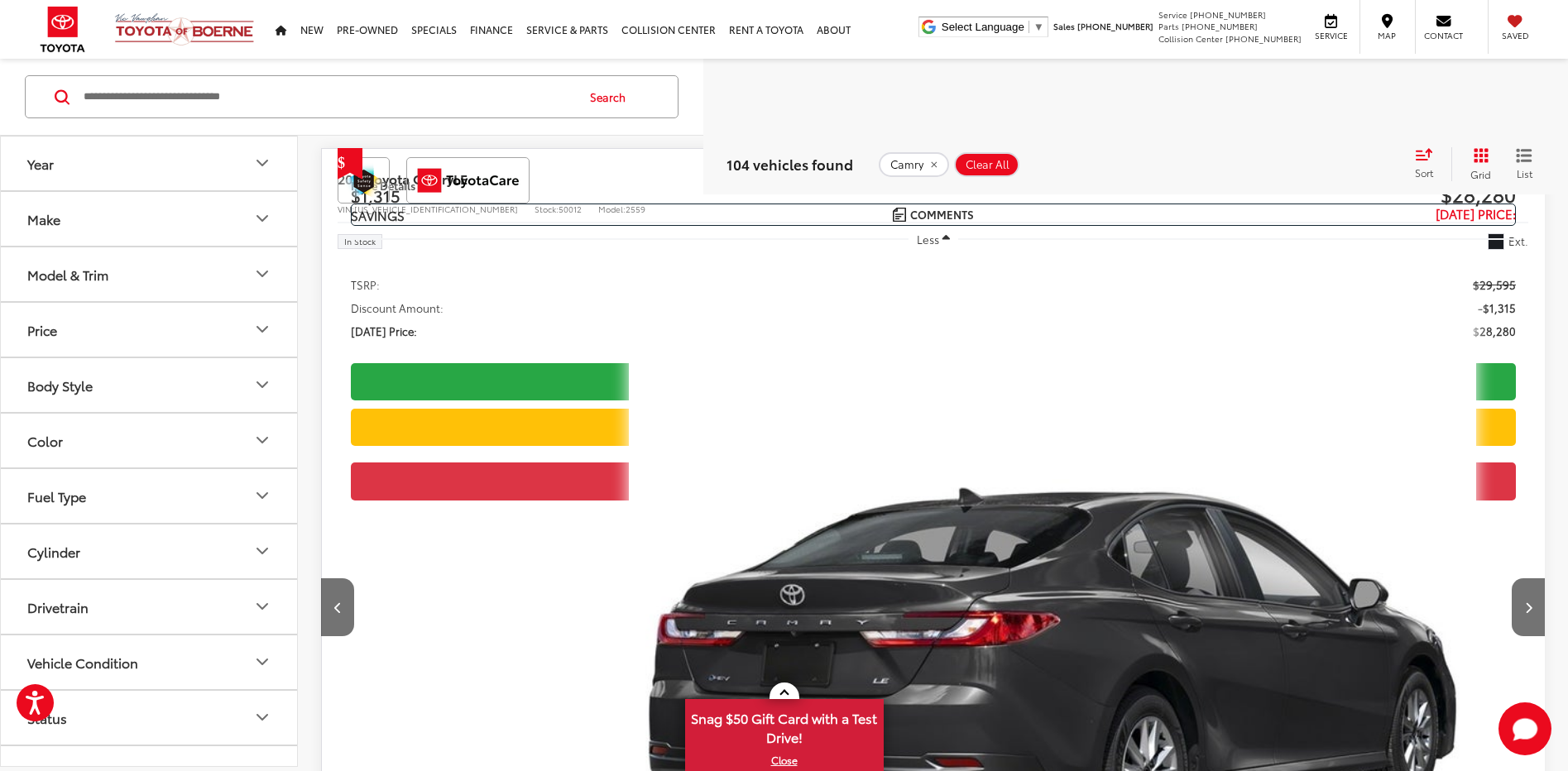
scroll to position [457, 0]
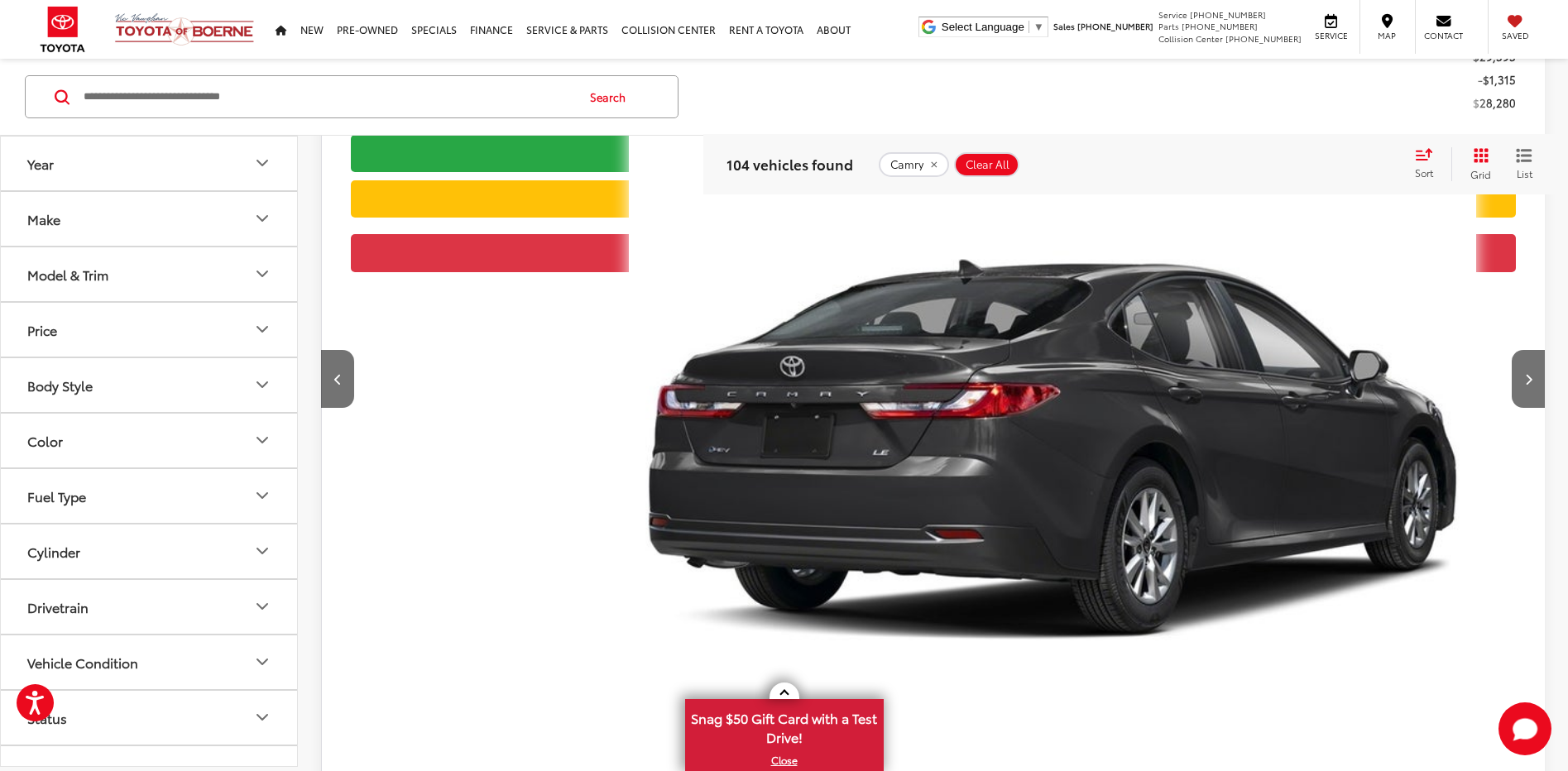
click at [1525, 350] on button "Next image" at bounding box center [1527, 379] width 33 height 58
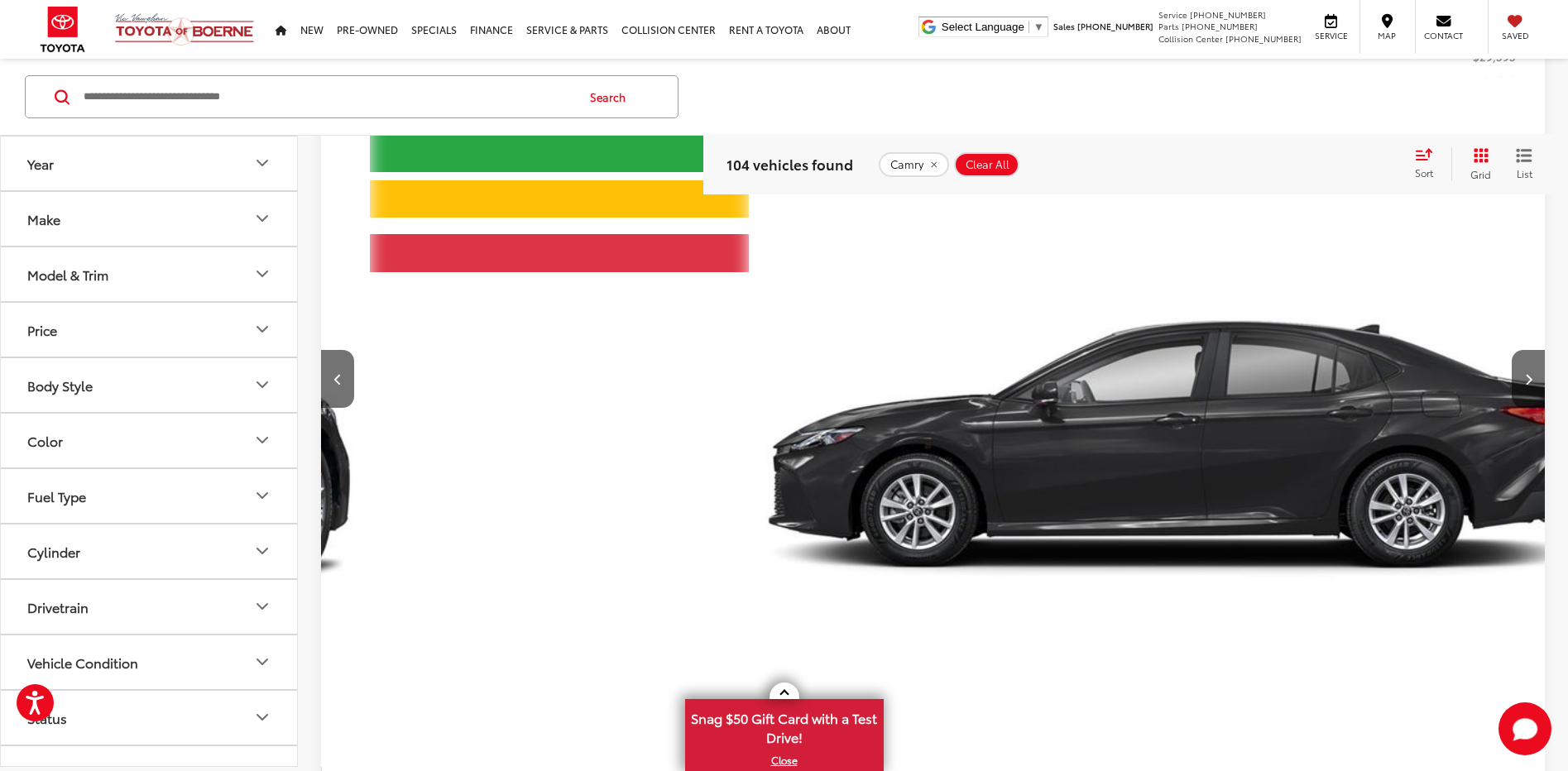
click at [1524, 350] on button "Next image" at bounding box center [1527, 379] width 33 height 58
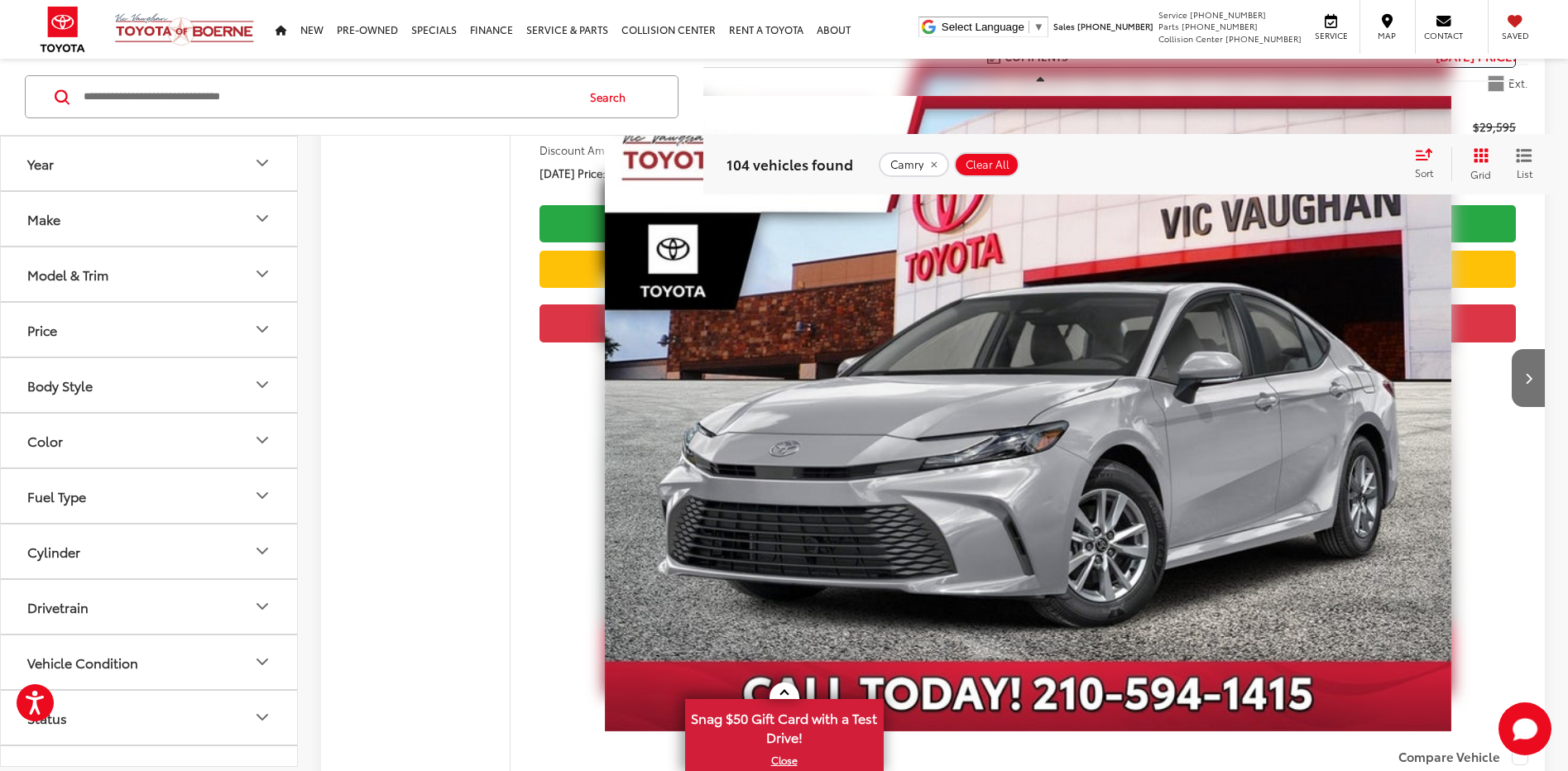
scroll to position [1372, 0]
click at [1530, 371] on icon "Next image" at bounding box center [1529, 377] width 7 height 11
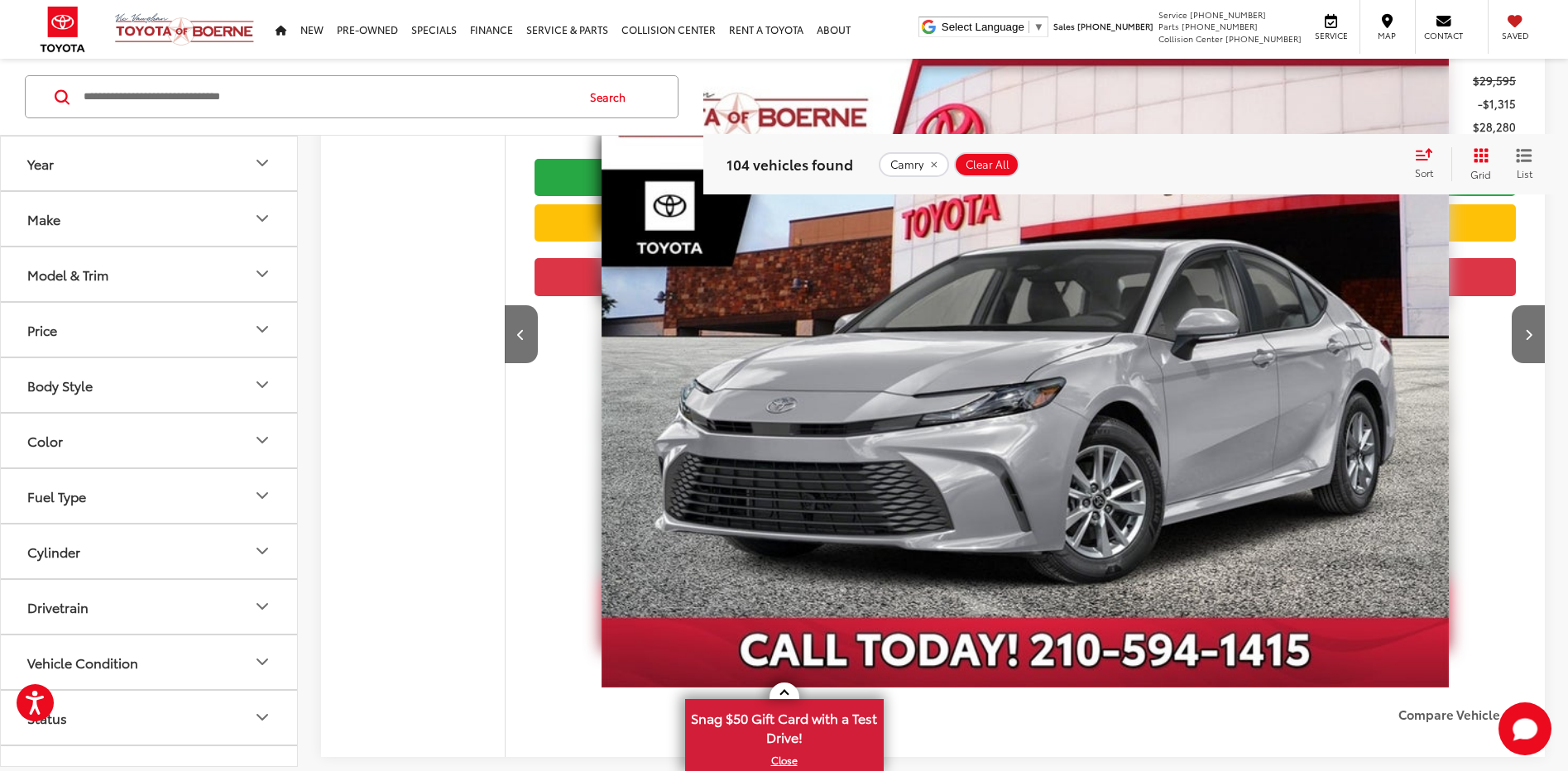
click at [420, 315] on div "2025 Toyota Camry LE Copy Link Share Print View Details VIN: 4T1DAACK9SU001639 …" at bounding box center [932, 351] width 1224 height 814
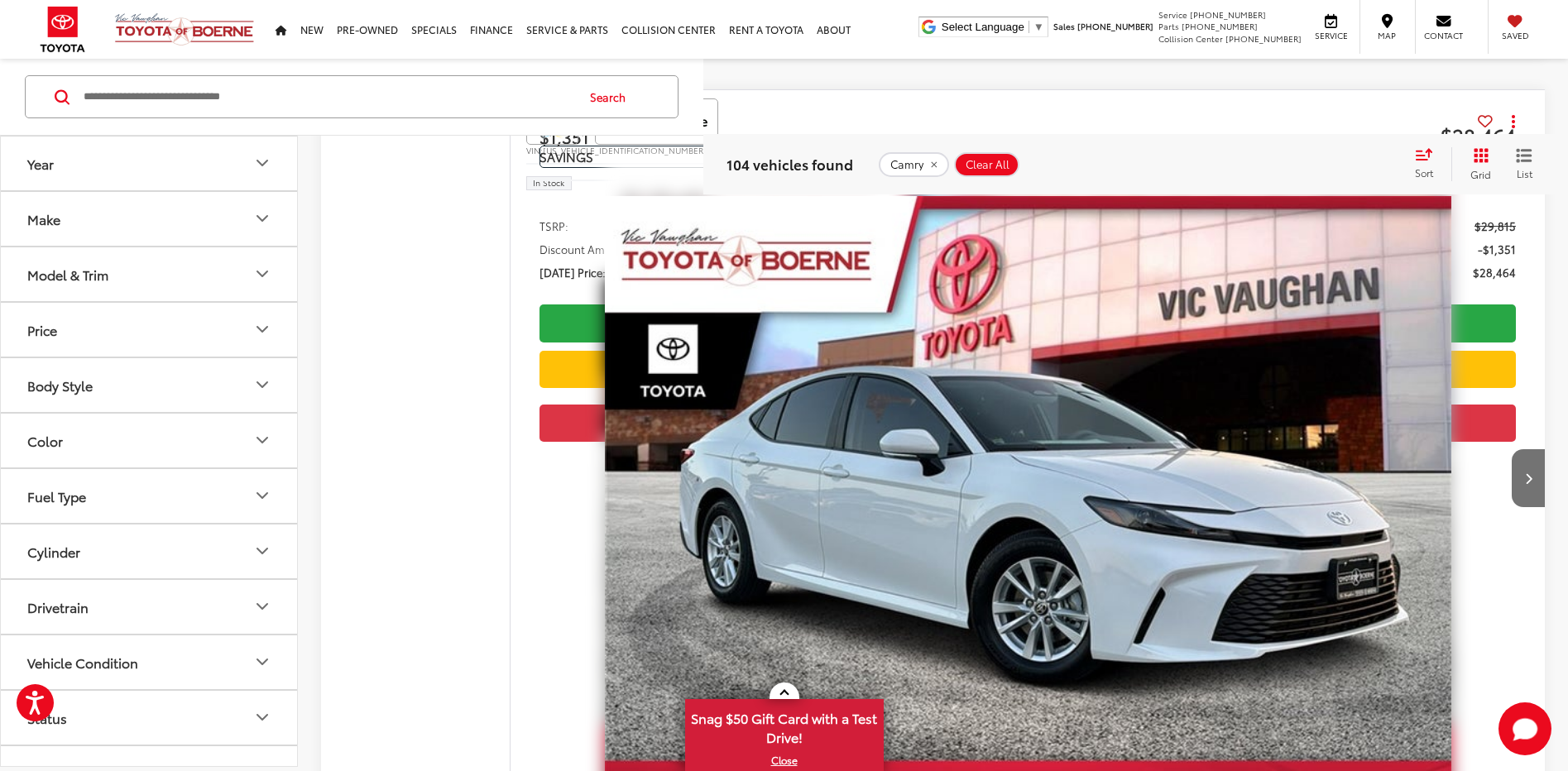
scroll to position [2296, 0]
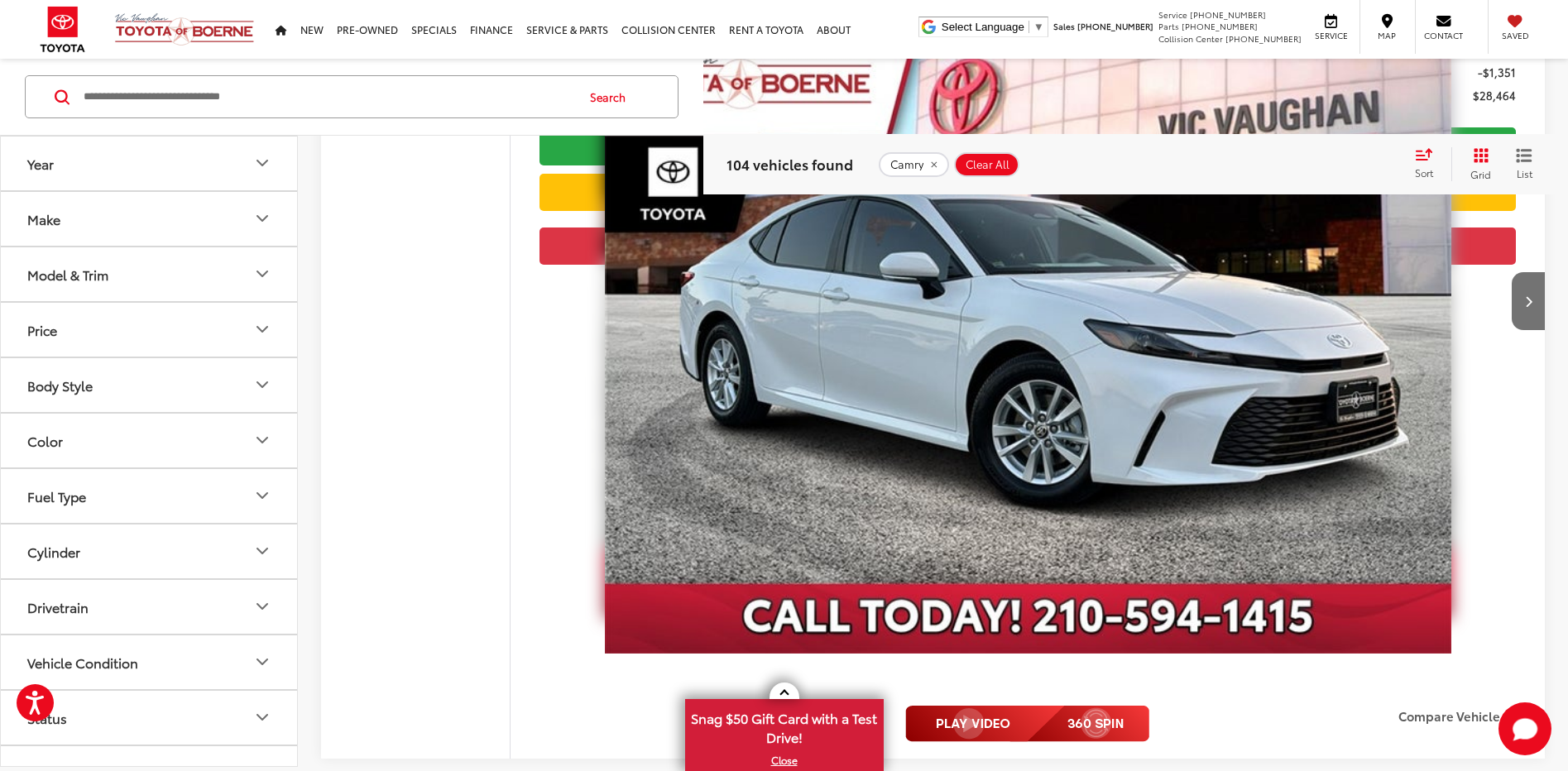
click at [1516, 273] on button "Next image" at bounding box center [1527, 301] width 33 height 58
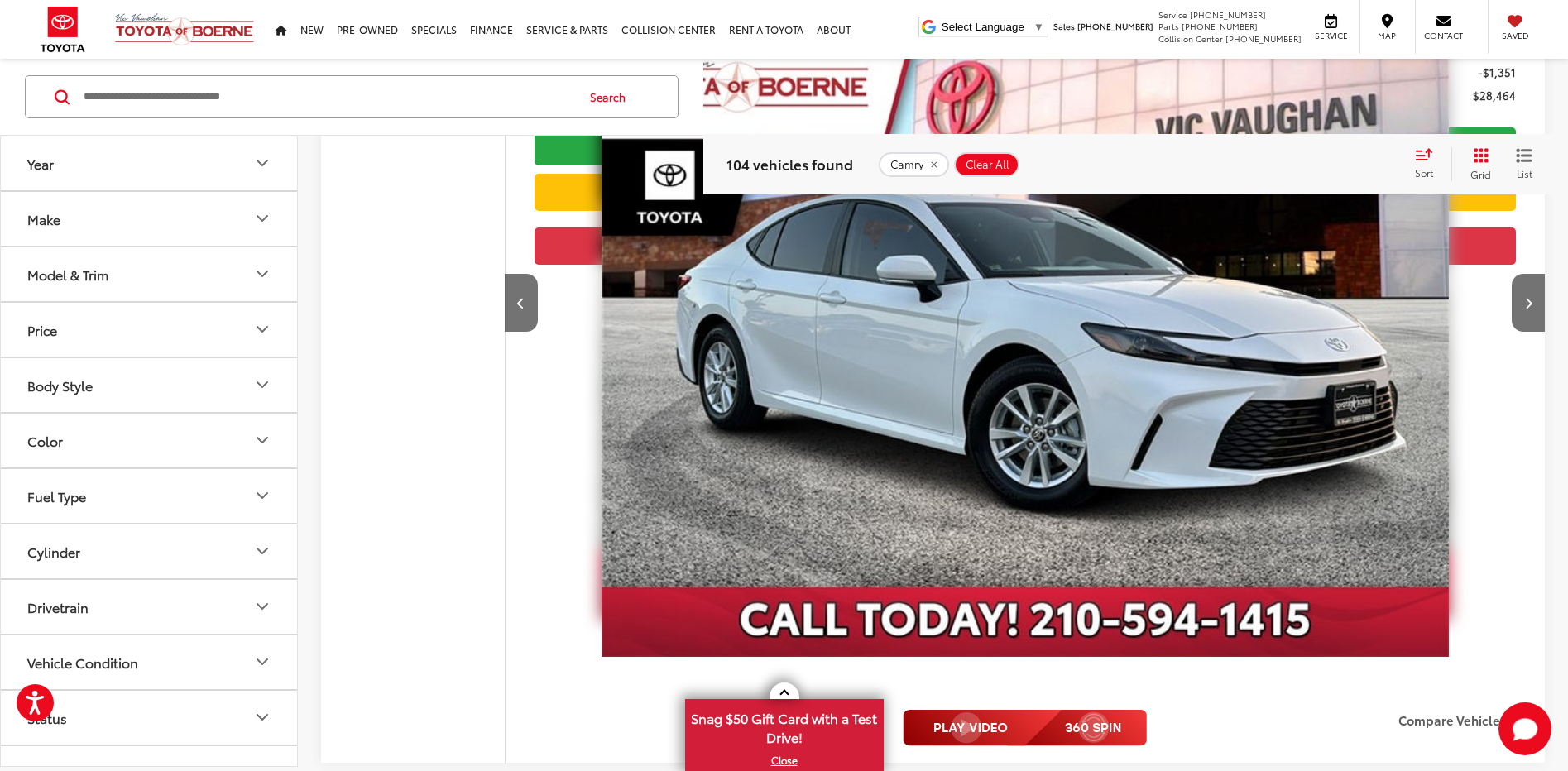
scroll to position [2340, 0]
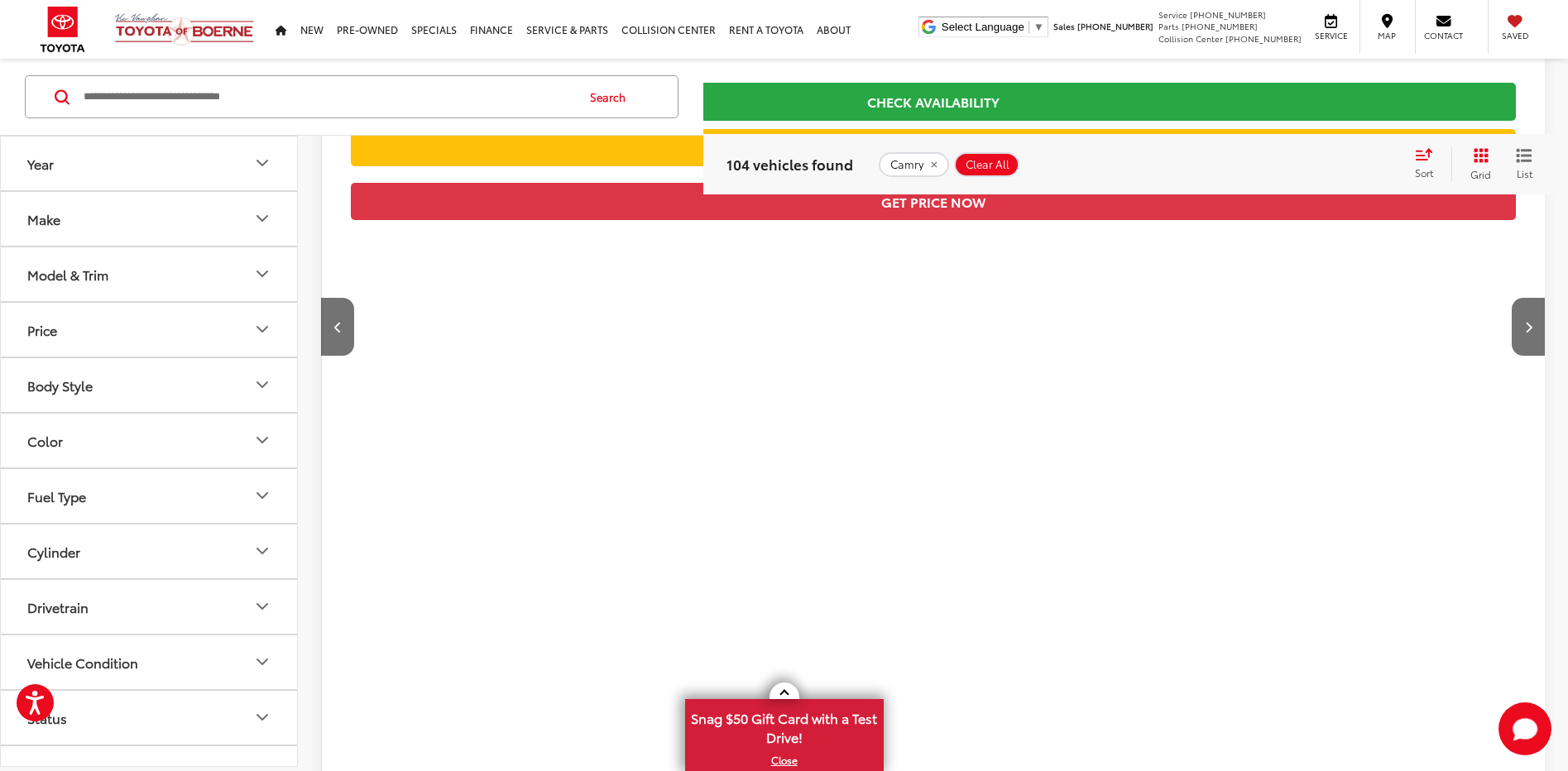
click at [1532, 298] on button "Next image" at bounding box center [1527, 327] width 33 height 58
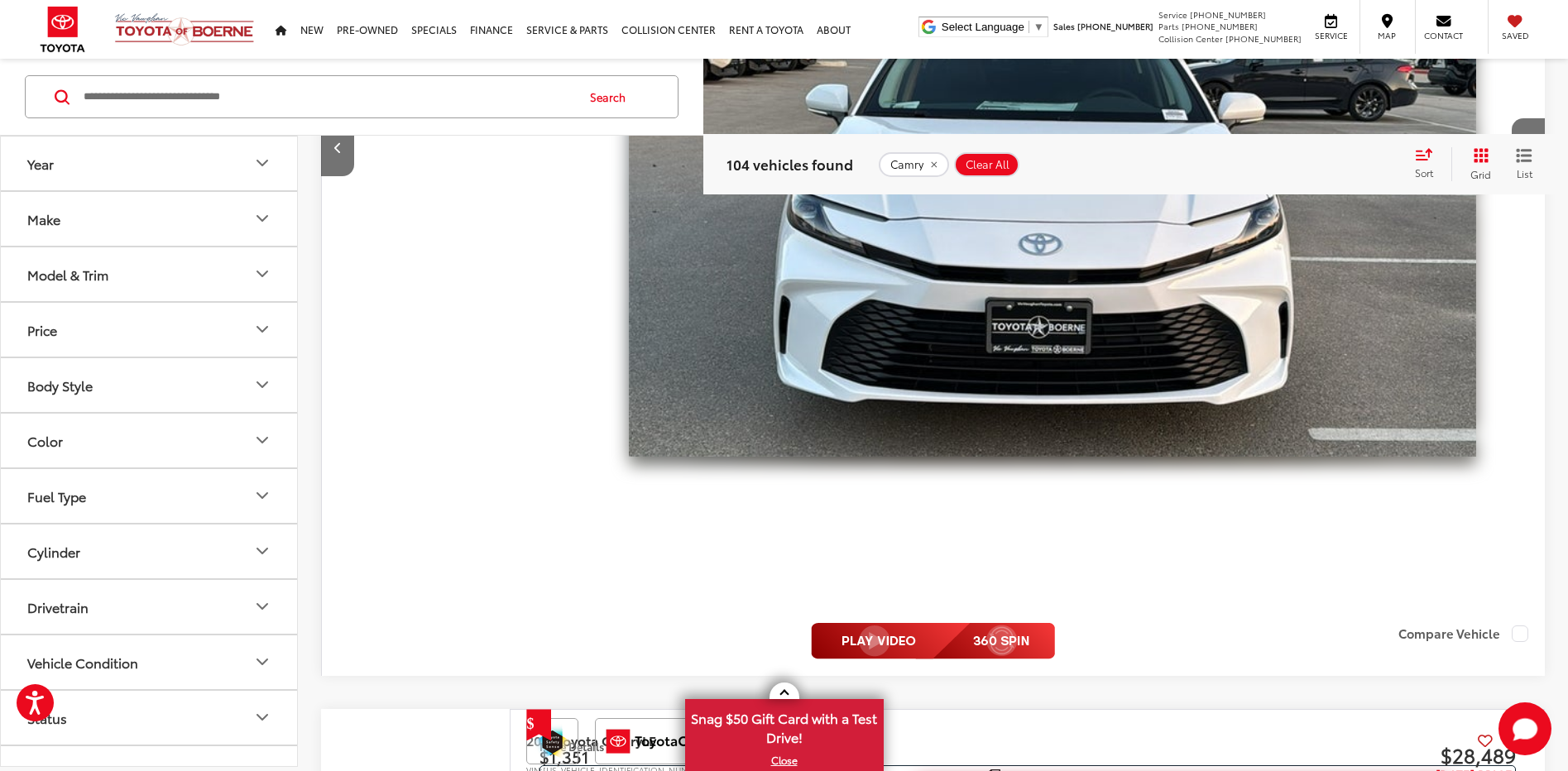
scroll to position [2519, 0]
click at [1518, 119] on button "Next image" at bounding box center [1527, 148] width 33 height 58
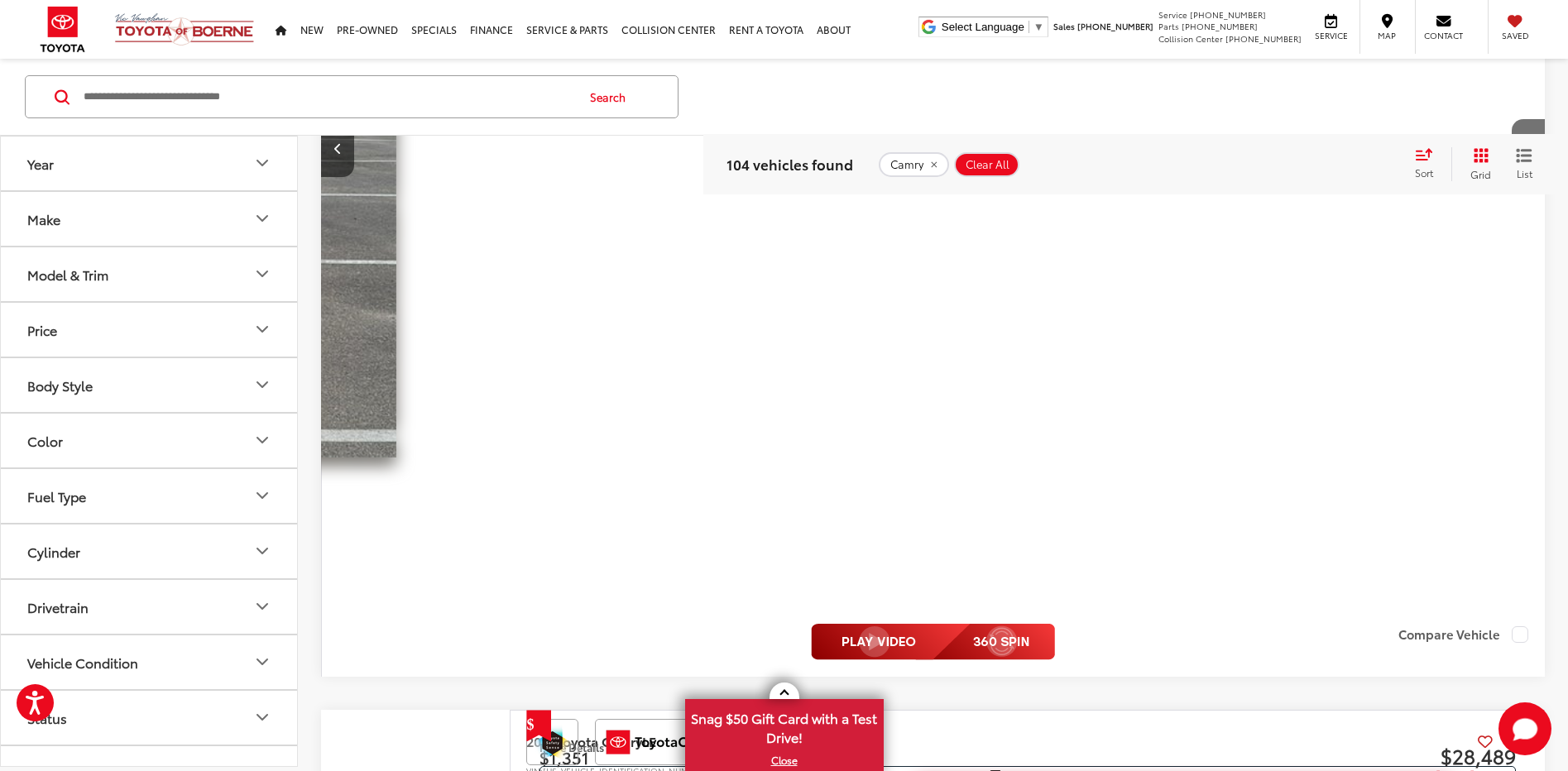
scroll to position [0, 2214]
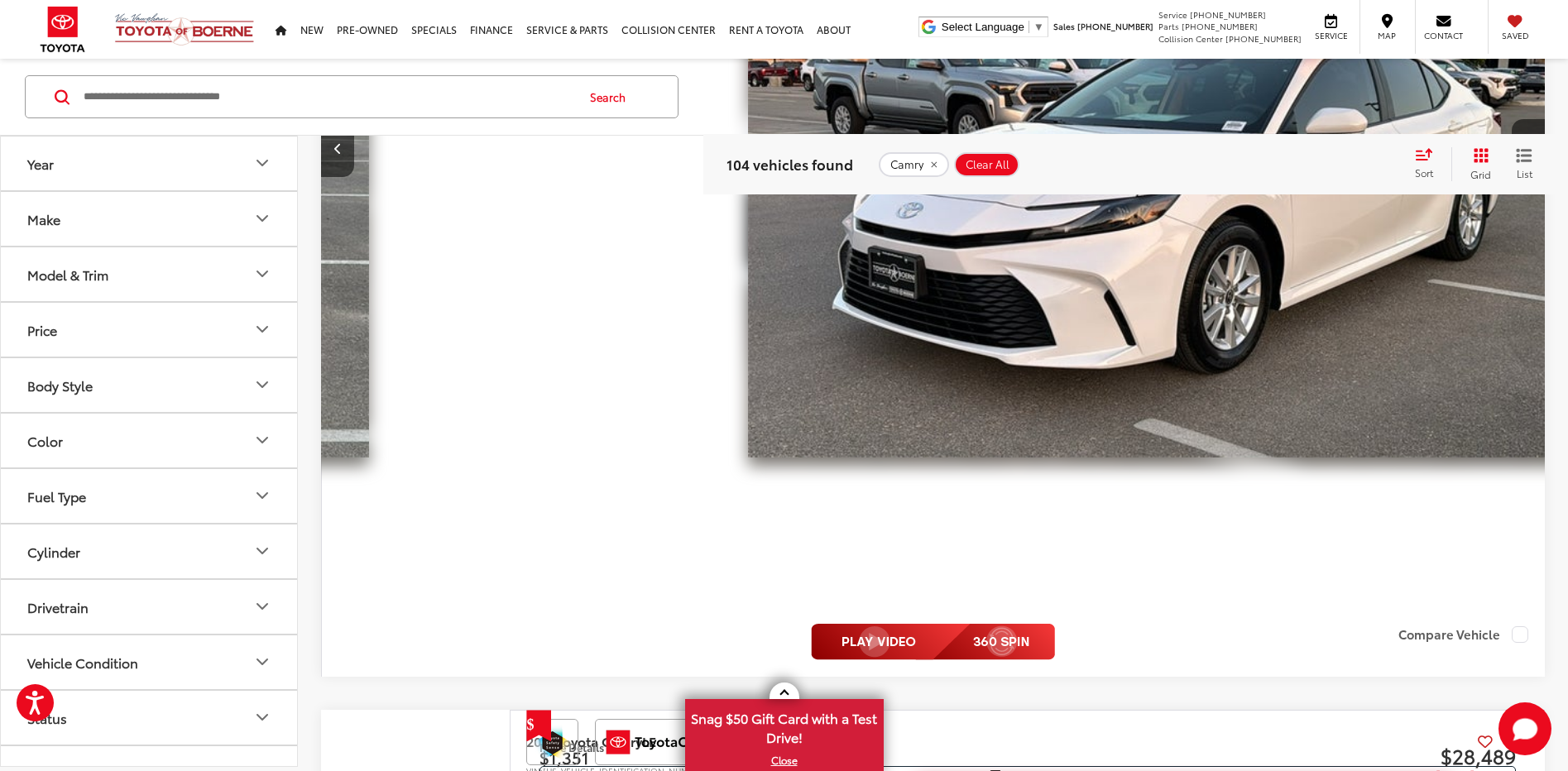
click at [1518, 119] on button "Next image" at bounding box center [1527, 148] width 33 height 58
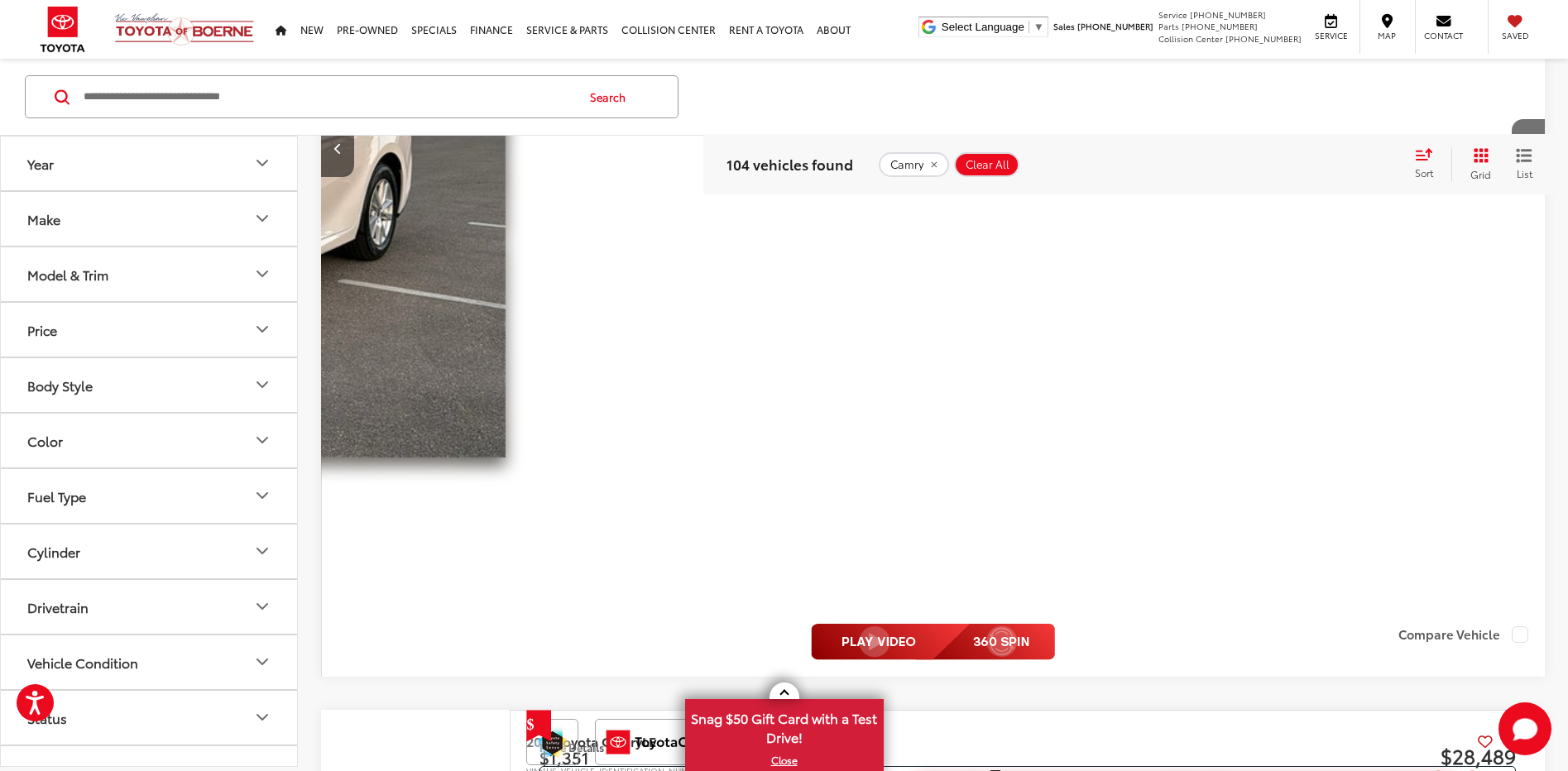
scroll to position [0, 3321]
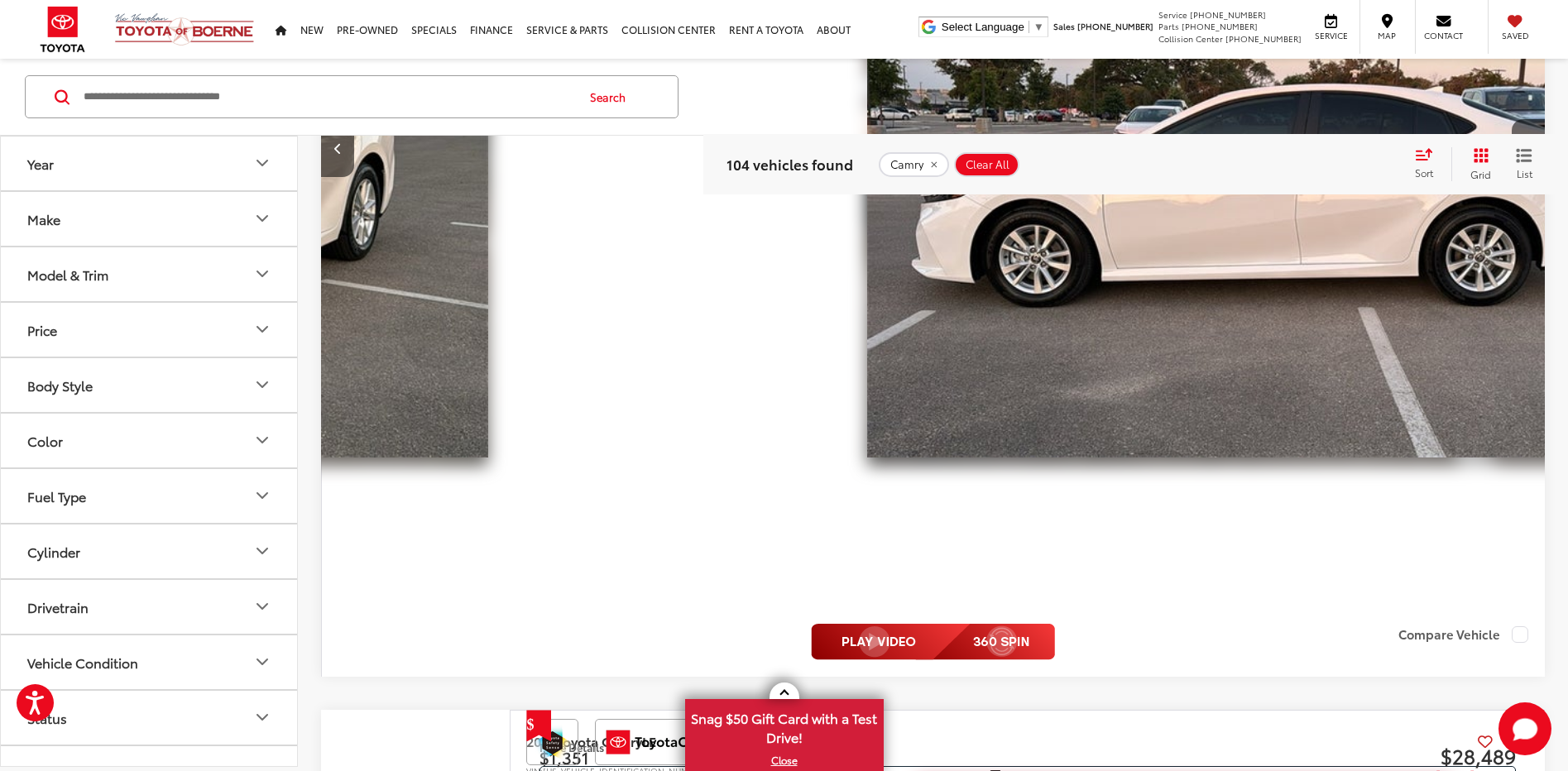
click at [1518, 119] on button "Next image" at bounding box center [1527, 148] width 33 height 58
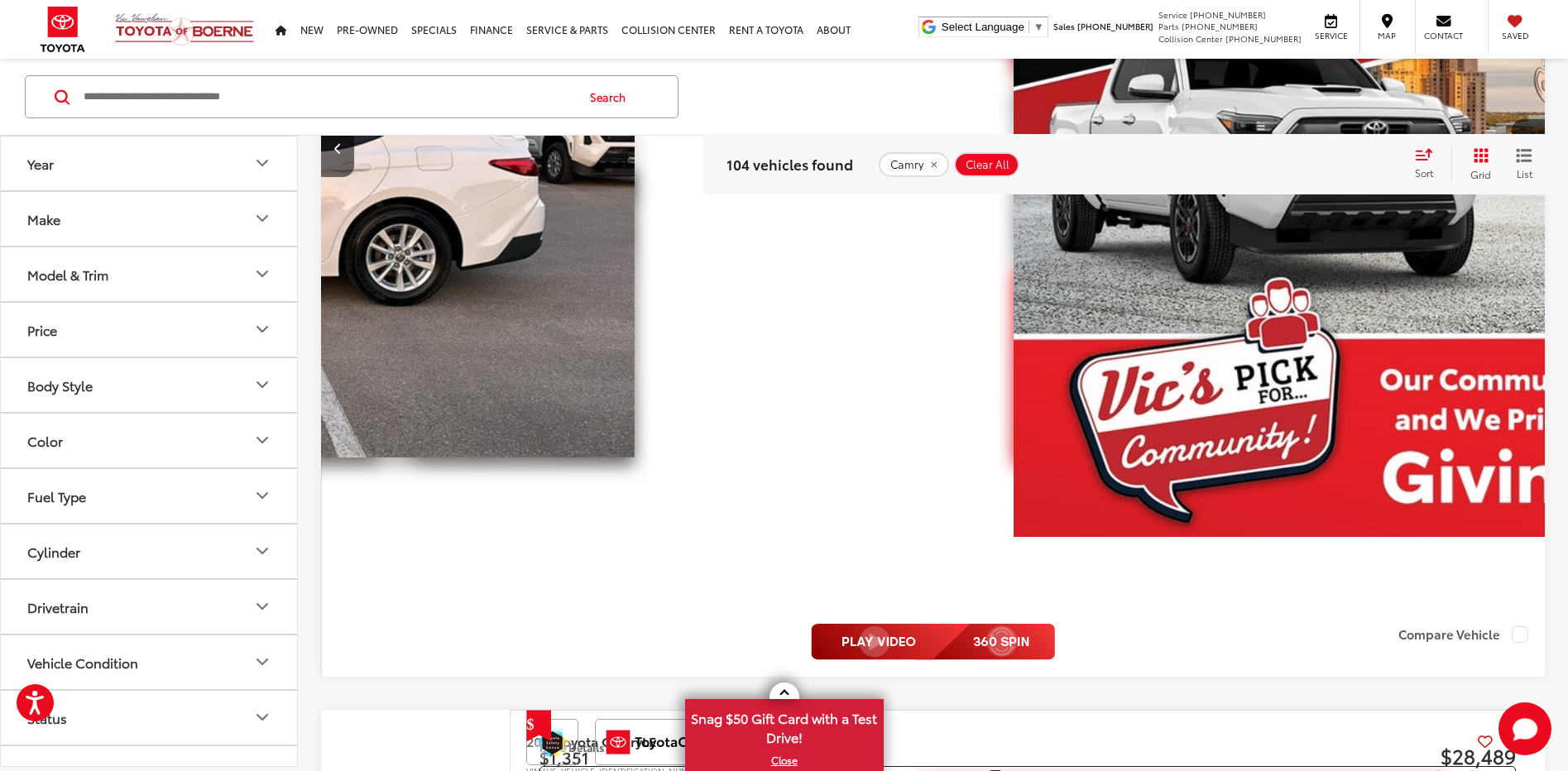
scroll to position [0, 4428]
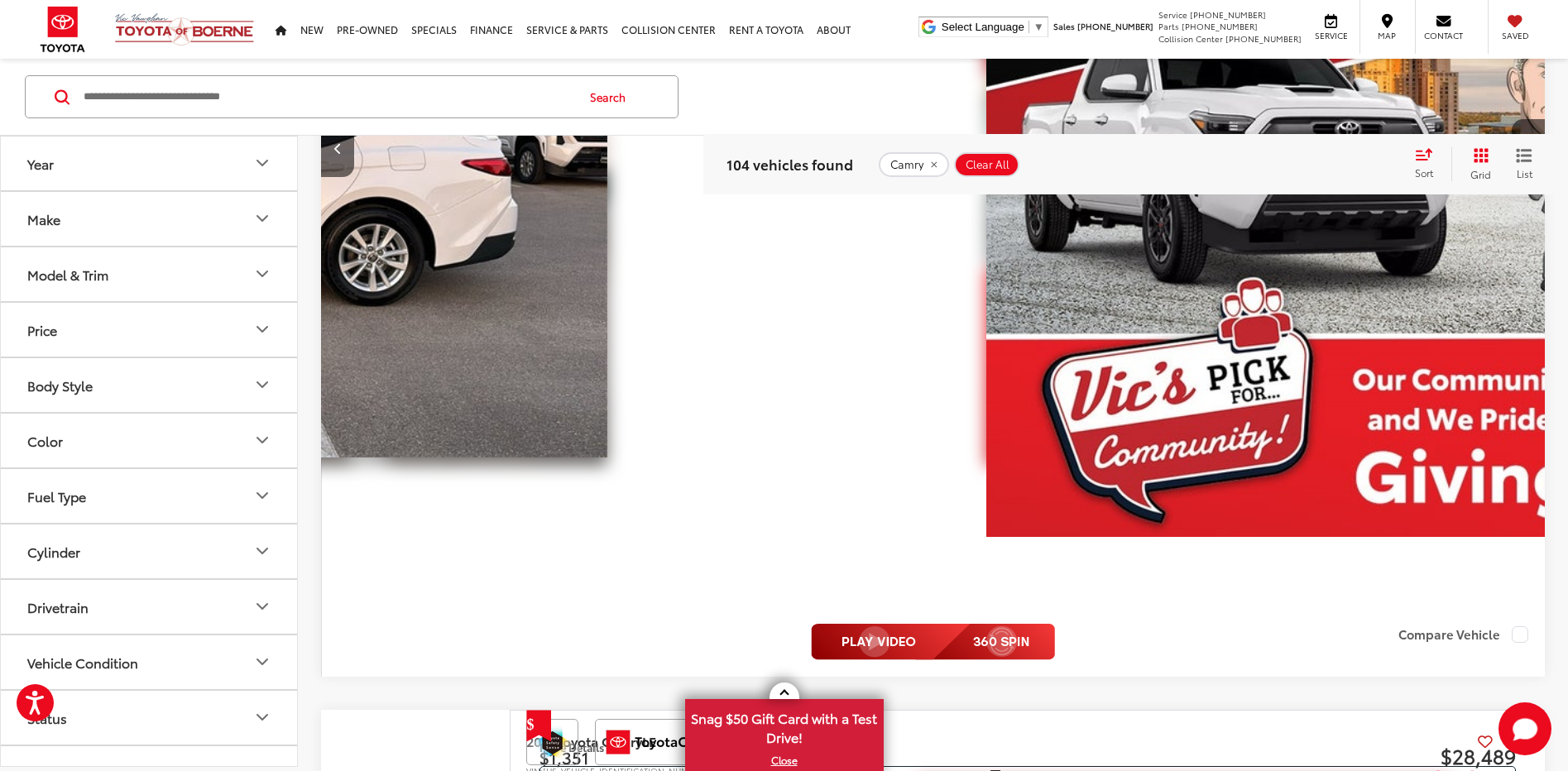
click at [1518, 119] on button "Next image" at bounding box center [1527, 148] width 33 height 58
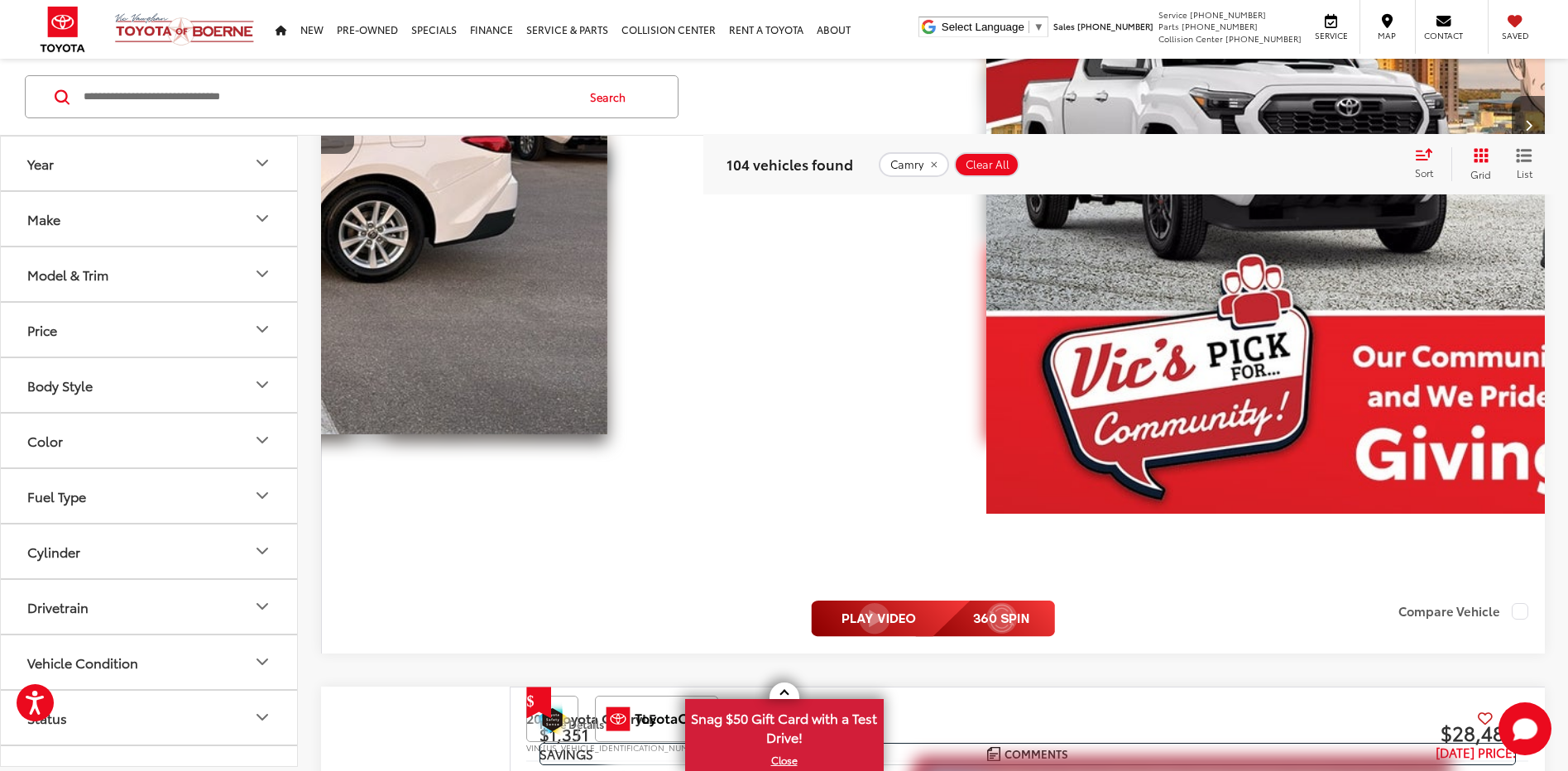
scroll to position [0, 4785]
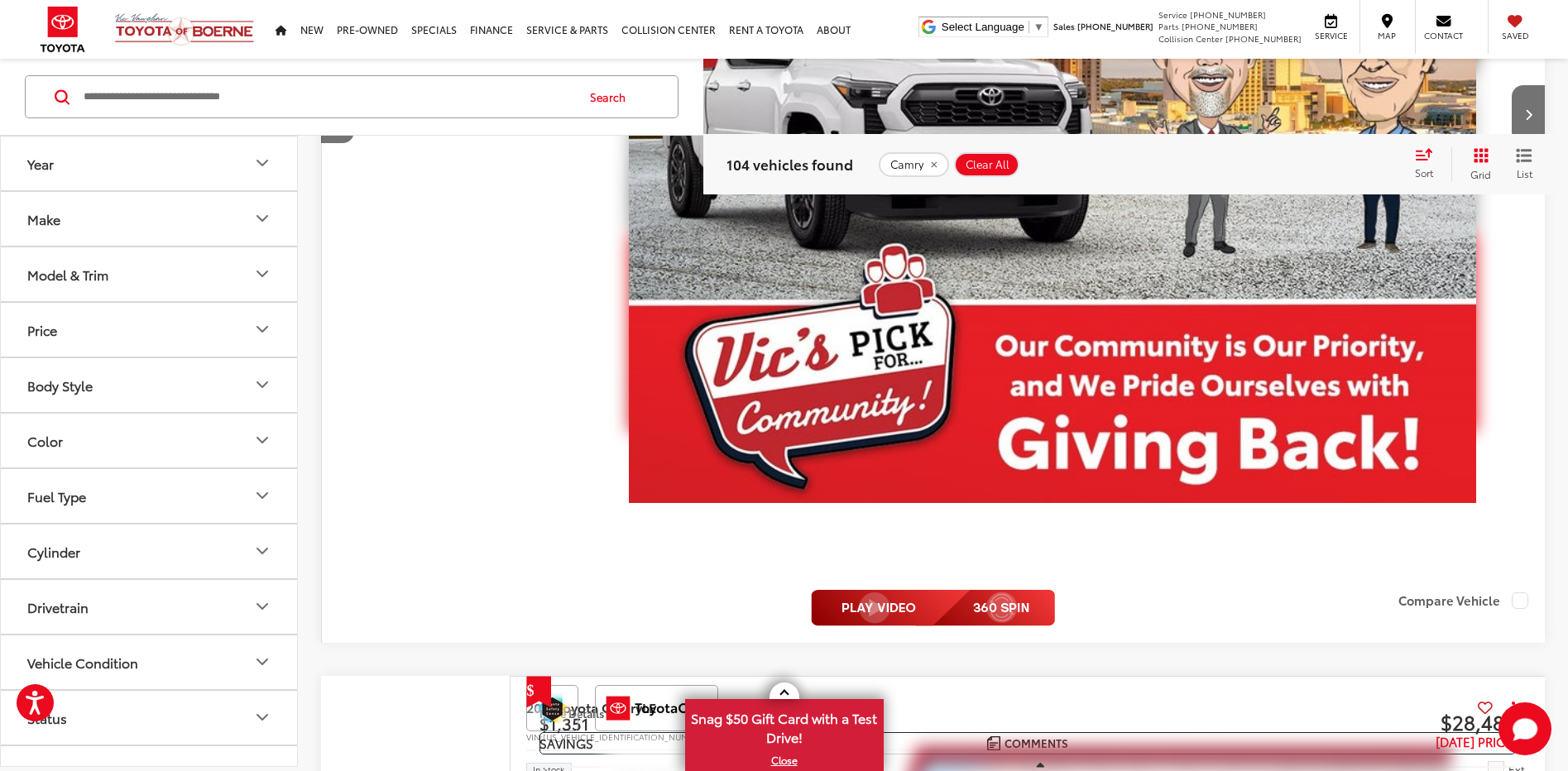
click at [1519, 85] on button "Next image" at bounding box center [1527, 114] width 33 height 58
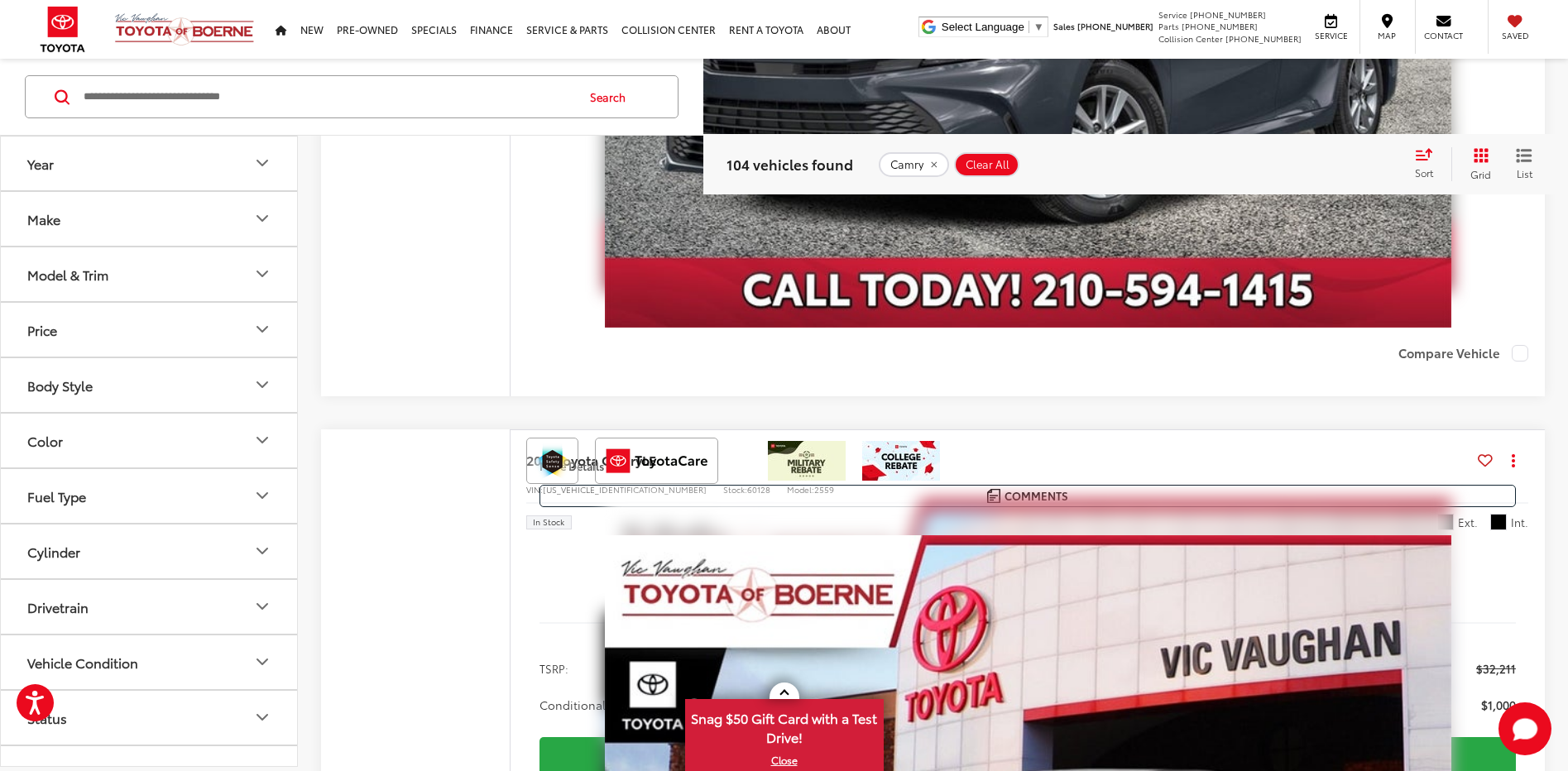
scroll to position [8442, 0]
